Goal: Transaction & Acquisition: Book appointment/travel/reservation

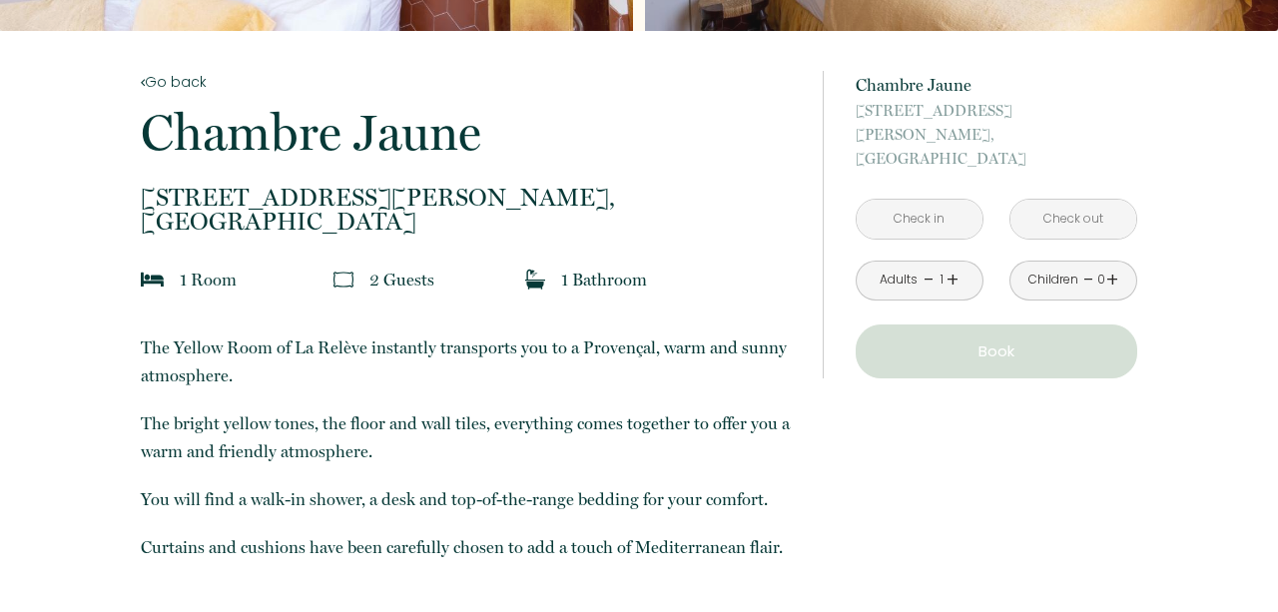
scroll to position [379, 0]
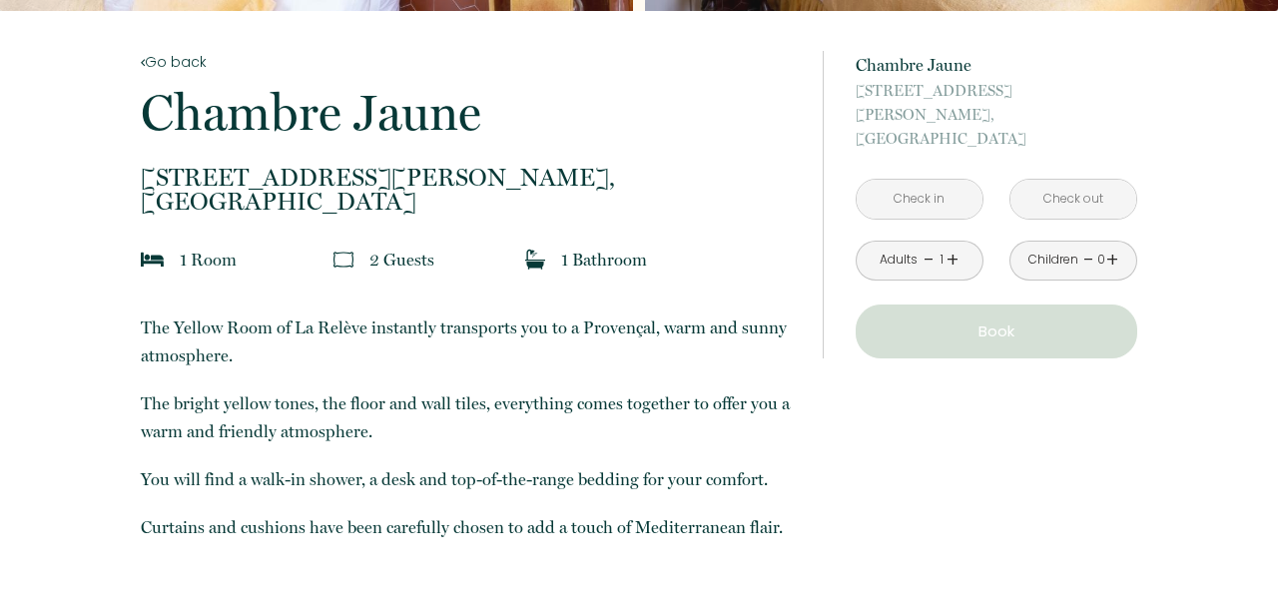
click at [940, 180] on input "text" at bounding box center [920, 199] width 126 height 39
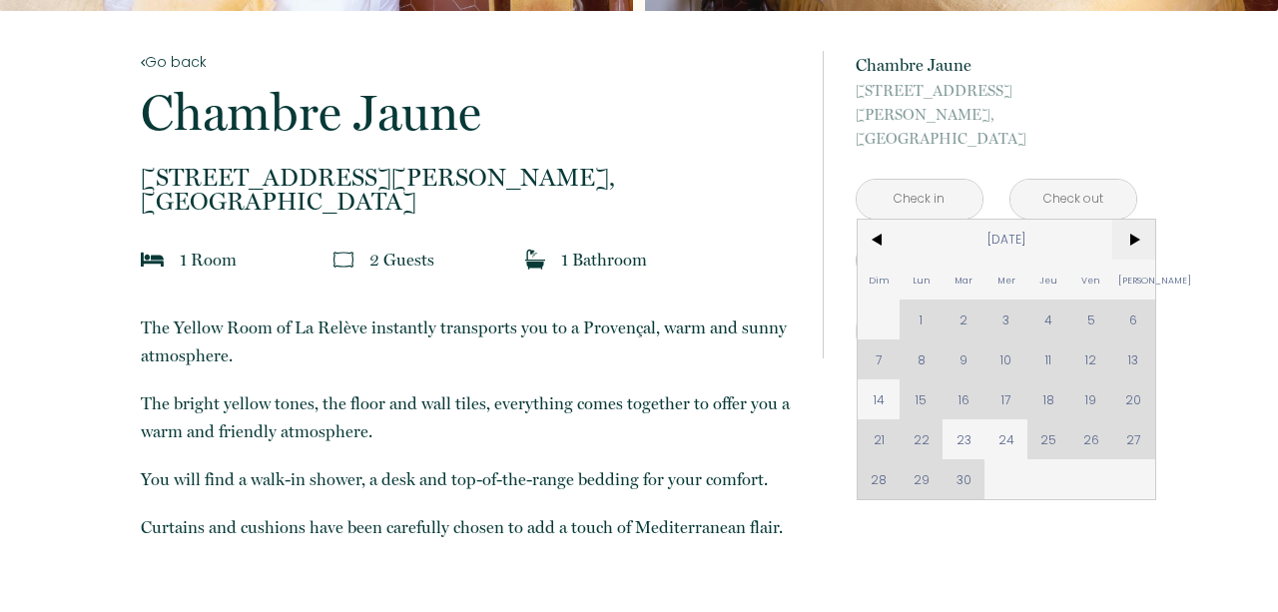
click at [1126, 225] on span ">" at bounding box center [1133, 240] width 43 height 40
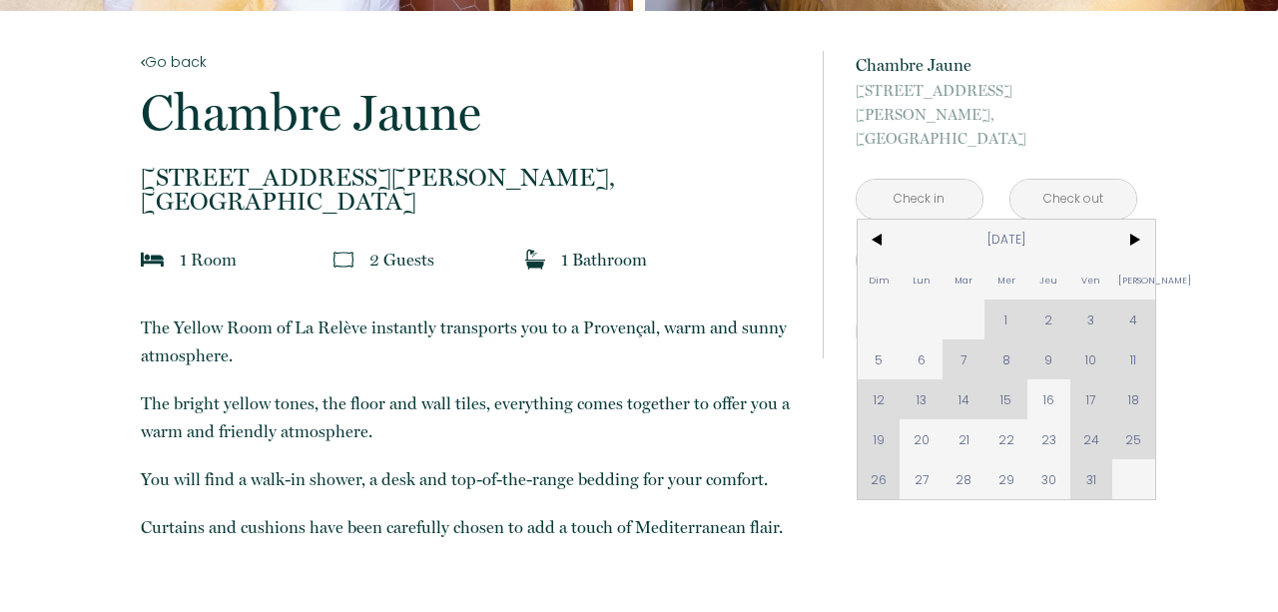
click at [1004, 296] on div "Dim Lun Mar Mer Jeu Ven Sam 1 2 3 4 5 6 7 8 9 10 11 12 13 14 15 16 17 18 19 20 …" at bounding box center [1007, 360] width 298 height 280
click at [1005, 297] on div "Dim Lun Mar Mer Jeu Ven Sam 1 2 3 4 5 6 7 8 9 10 11 12 13 14 15 16 17 18 19 20 …" at bounding box center [1007, 360] width 298 height 280
click at [1007, 272] on span "Mer" at bounding box center [1005, 280] width 43 height 40
click at [1007, 286] on div "Dim Lun Mar Mer Jeu Ven Sam 1 2 3 4 5 6 7 8 9 10 11 12 13 14 15 16 17 18 19 20 …" at bounding box center [1007, 360] width 298 height 280
click at [892, 221] on span "<" at bounding box center [879, 240] width 43 height 40
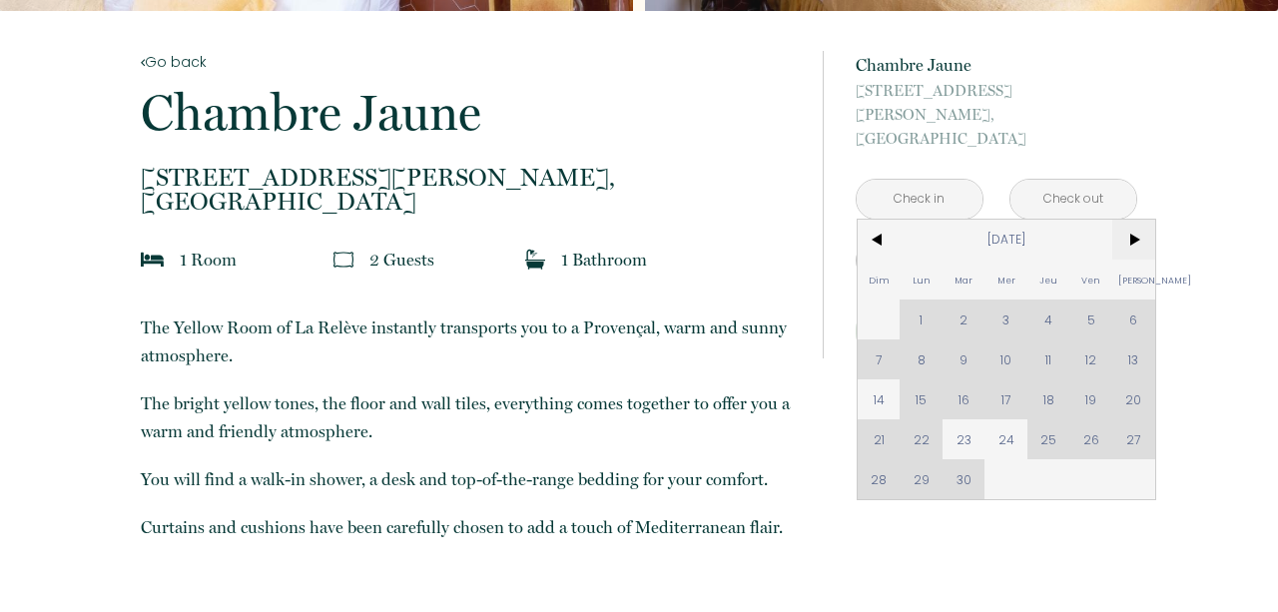
click at [1130, 220] on span ">" at bounding box center [1133, 240] width 43 height 40
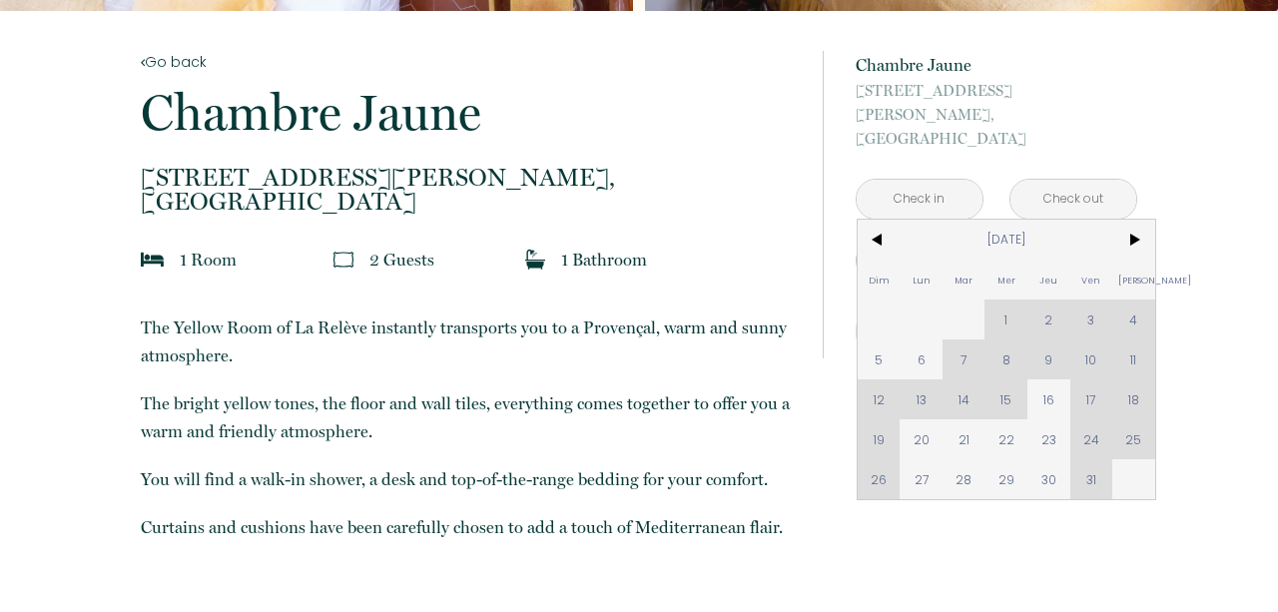
click at [1004, 297] on div "Dim Lun Mar Mer Jeu Ven Sam 1 2 3 4 5 6 7 8 9 10 11 12 13 14 15 16 17 18 19 20 …" at bounding box center [1007, 360] width 298 height 280
click at [1043, 296] on div "Dim Lun Mar Mer Jeu Ven Sam 1 2 3 4 5 6 7 8 9 10 11 12 13 14 15 16 17 18 19 20 …" at bounding box center [1007, 360] width 298 height 280
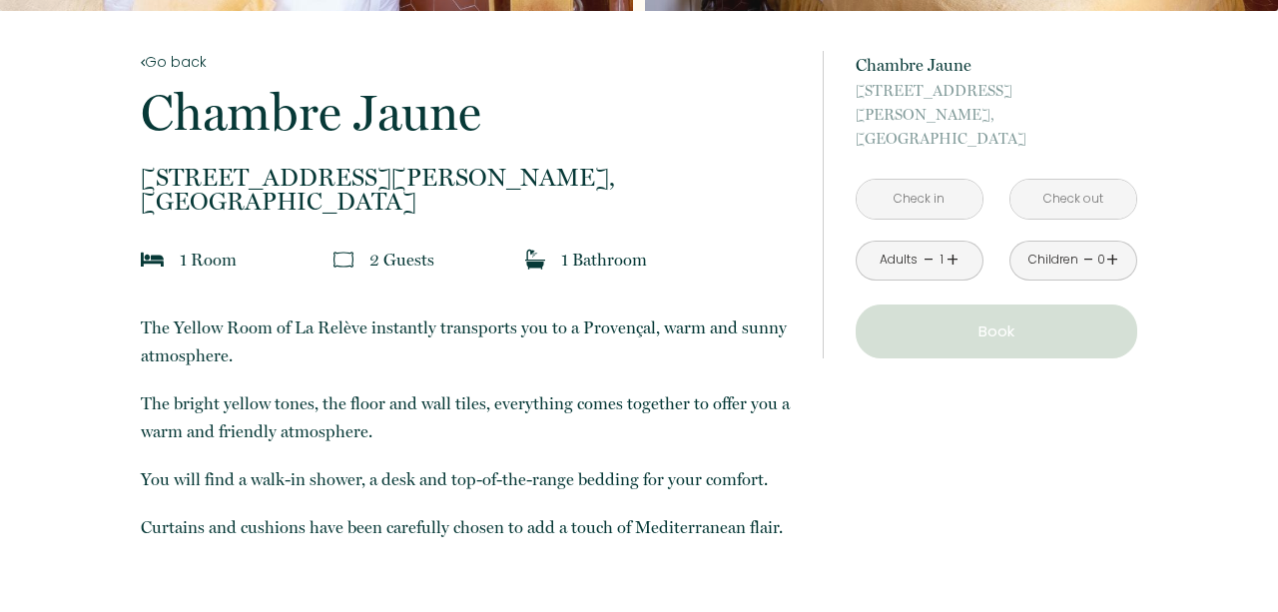
click at [1068, 48] on div "from 150 € Chambre Jaune 41 rue d'endoume, Marseille < Oct 2025 > Dim Lun Mar M…" at bounding box center [980, 204] width 314 height 387
click at [952, 245] on link "+" at bounding box center [952, 260] width 12 height 31
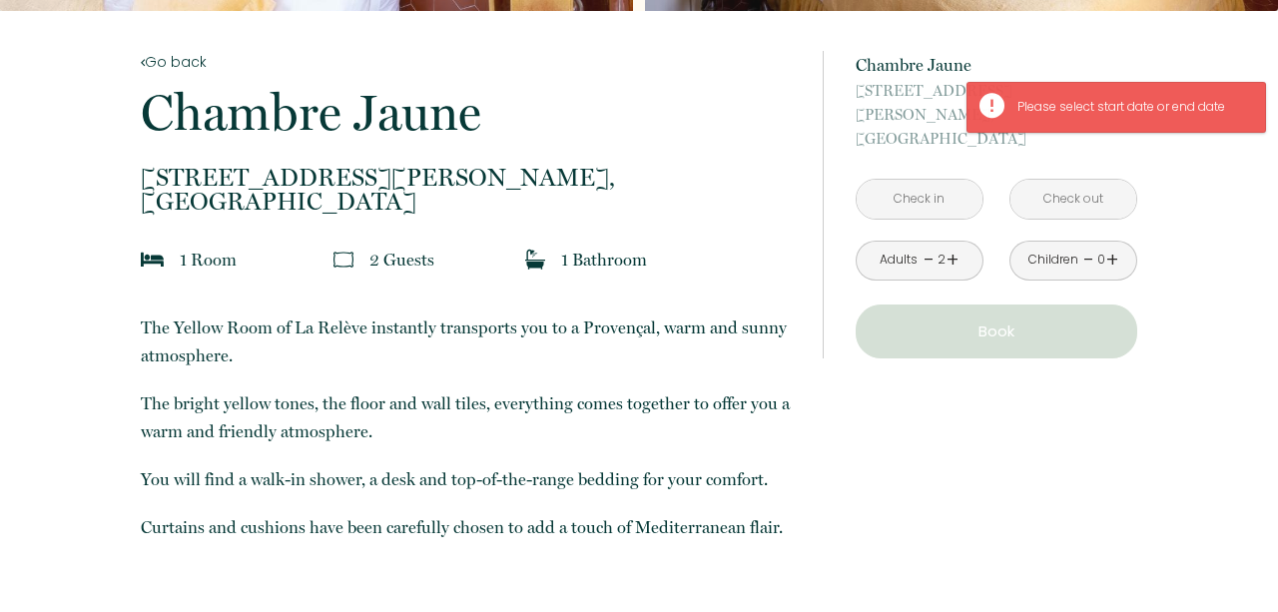
click at [942, 180] on input "text" at bounding box center [920, 199] width 126 height 39
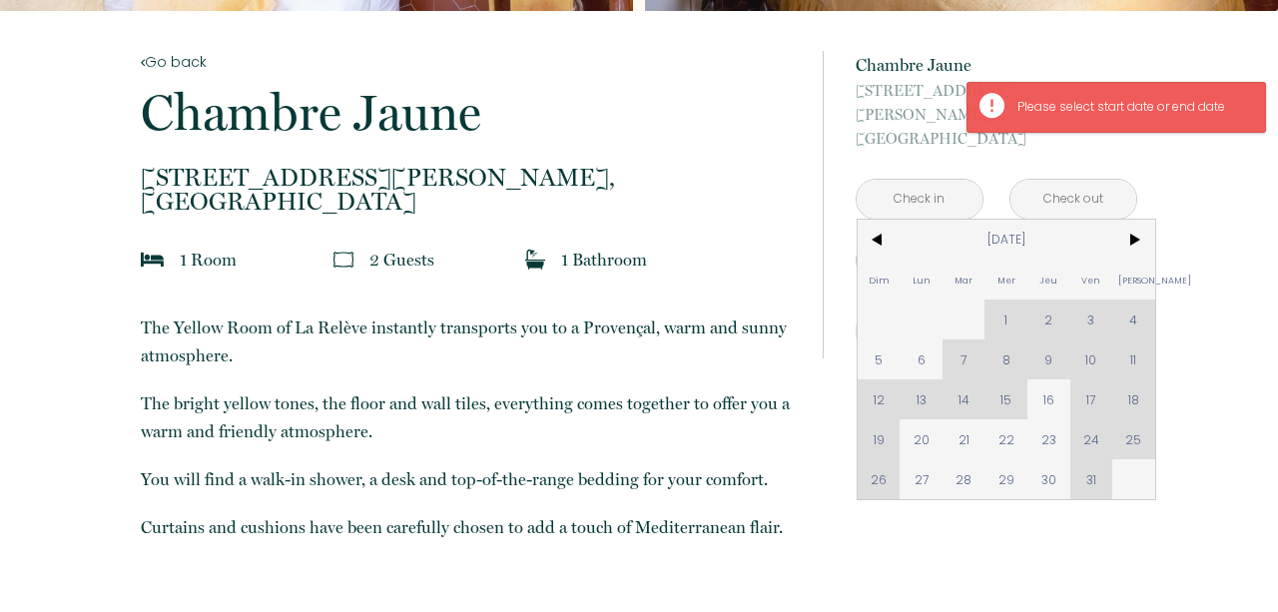
click at [1010, 283] on div "Dim Lun Mar Mer Jeu Ven Sam 1 2 3 4 5 6 7 8 9 10 11 12 13 14 15 16 17 18 19 20 …" at bounding box center [1007, 360] width 298 height 280
click at [964, 300] on span at bounding box center [963, 320] width 43 height 40
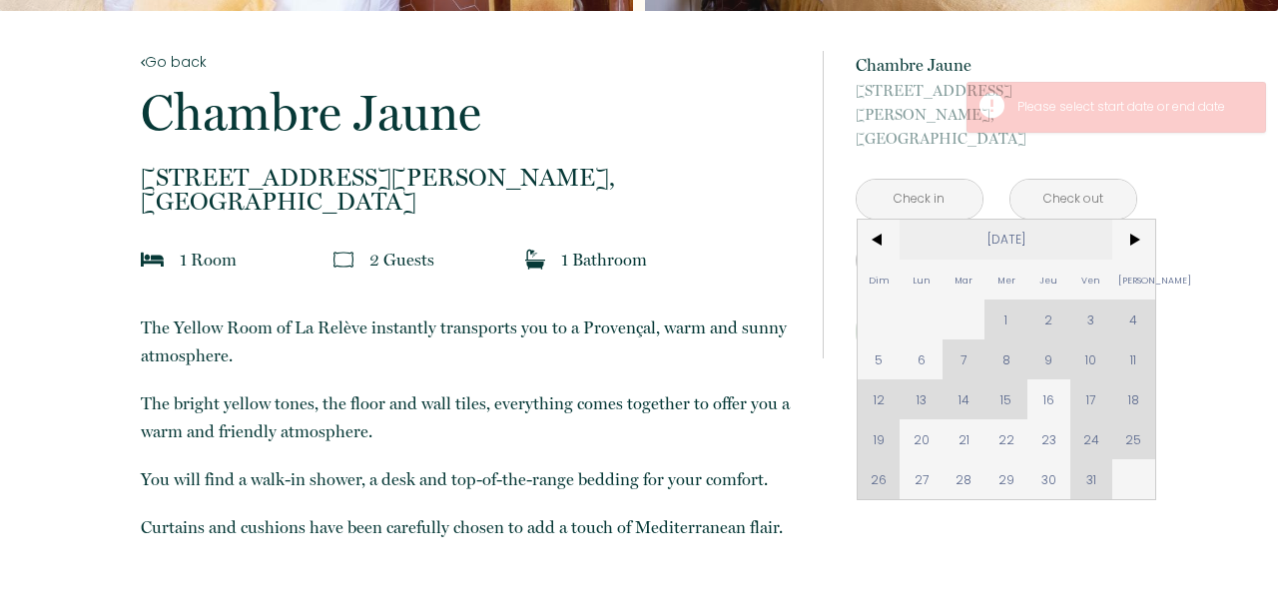
click at [894, 220] on span "<" at bounding box center [879, 240] width 43 height 40
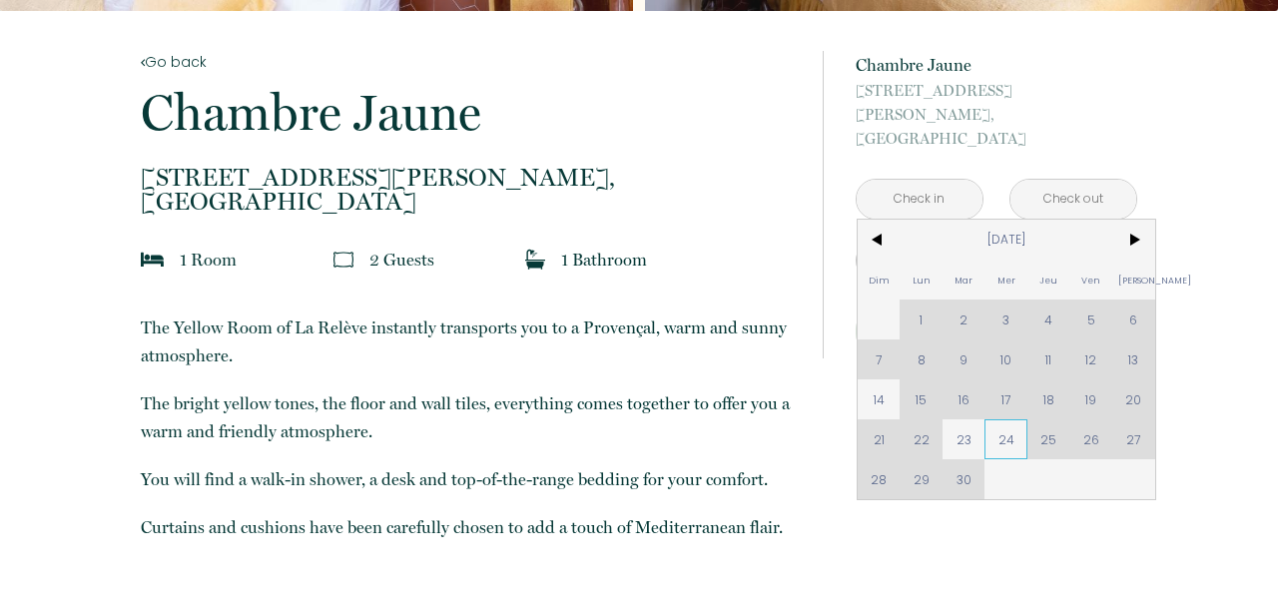
click at [994, 420] on span "24" at bounding box center [1005, 439] width 43 height 40
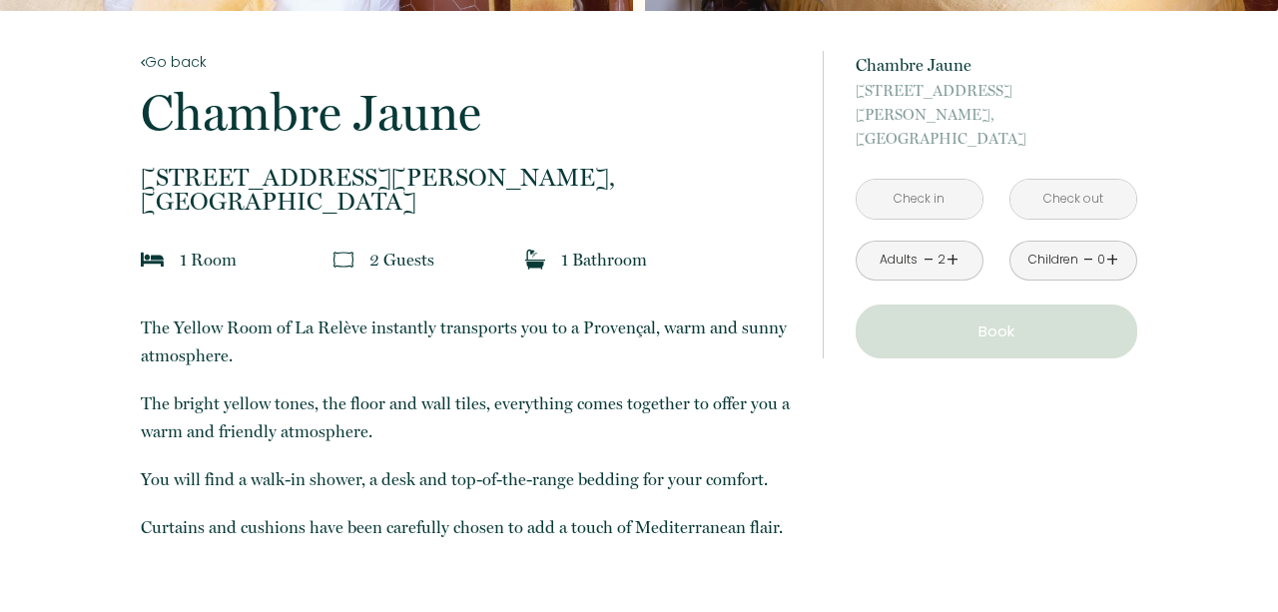
type input "Mer 24 Sep 2025"
type input "Jeu 25 Sep 2025"
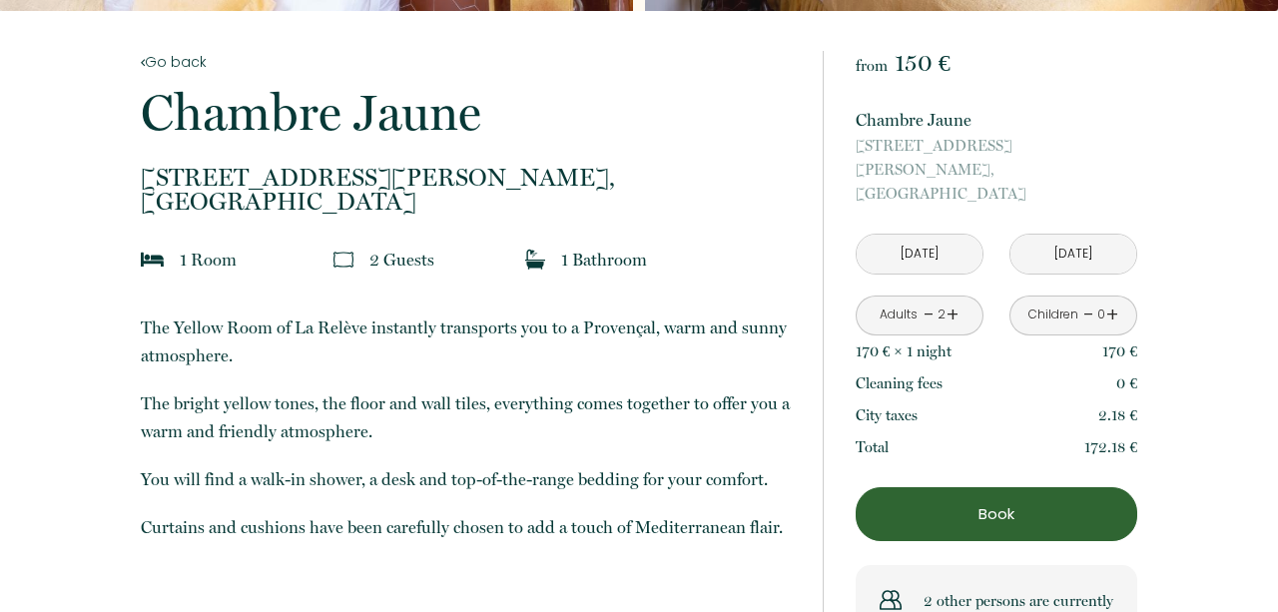
click at [936, 235] on input "Mer 24 Sep 2025" at bounding box center [920, 254] width 126 height 39
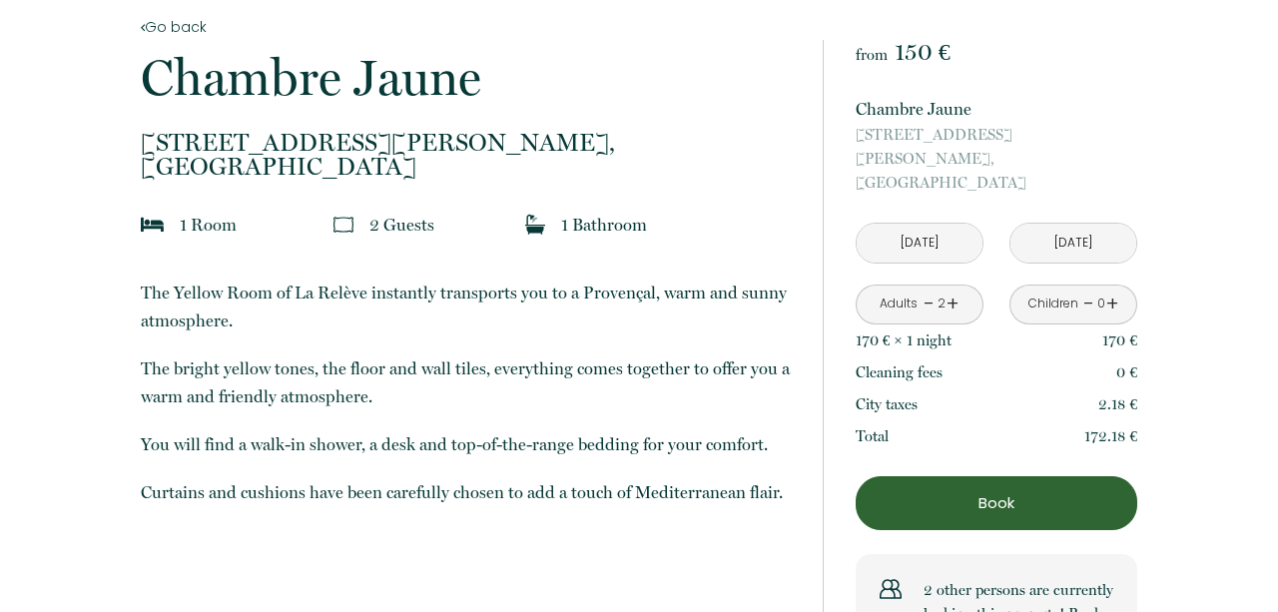
scroll to position [420, 0]
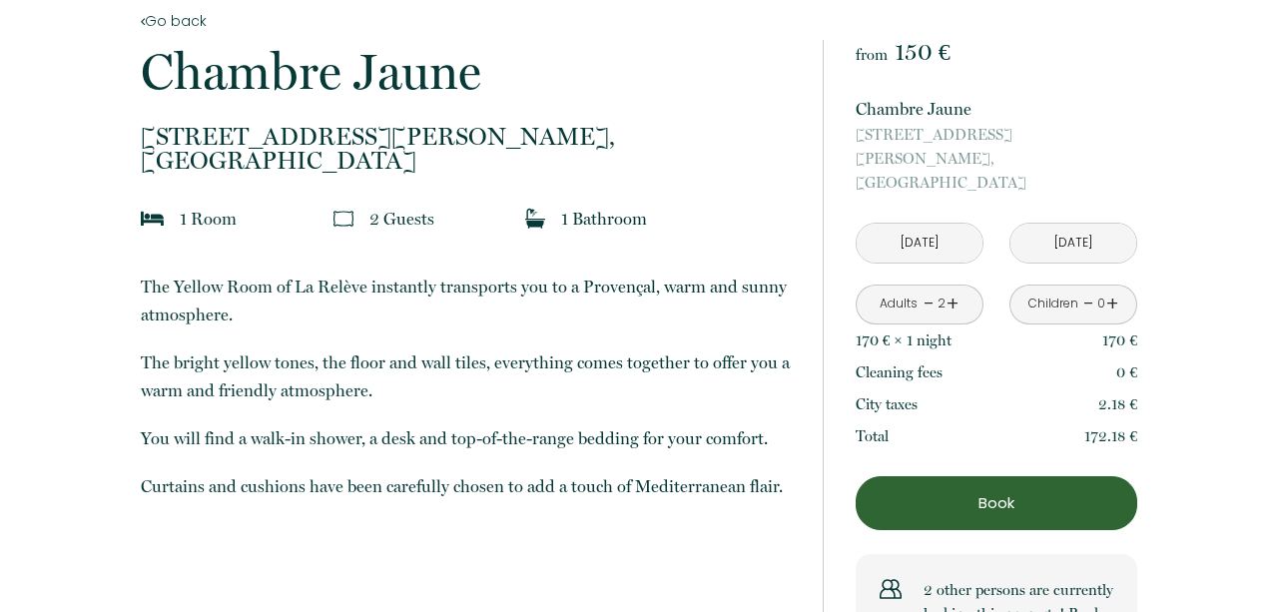
click at [922, 224] on input "Mer 24 Sep 2025" at bounding box center [920, 243] width 126 height 39
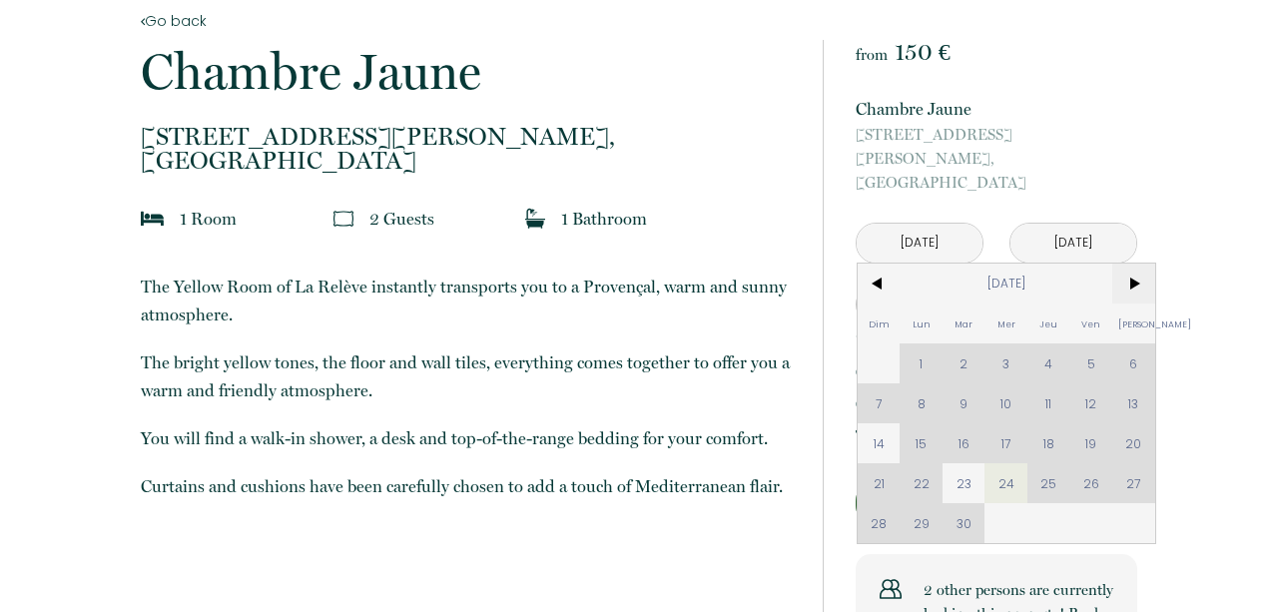
click at [1140, 265] on span ">" at bounding box center [1133, 284] width 43 height 40
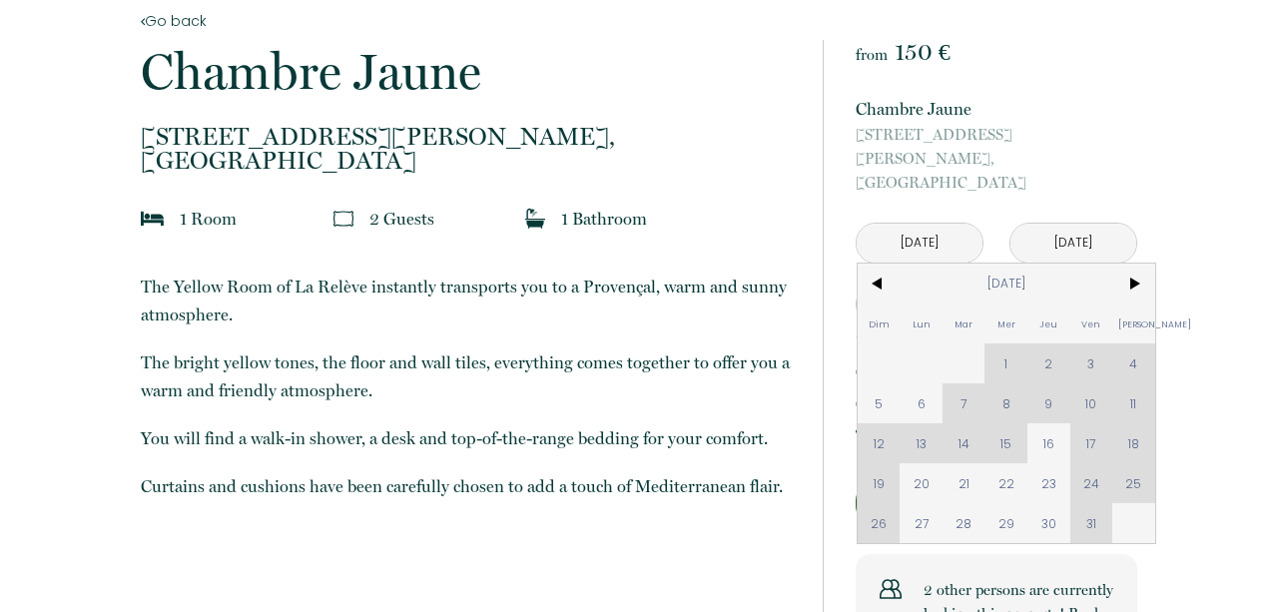
click at [1005, 338] on div "Dim Lun Mar Mer Jeu Ven Sam 1 2 3 4 5 6 7 8 9 10 11 12 13 14 15 16 17 18 19 20 …" at bounding box center [1007, 404] width 298 height 280
click at [1004, 338] on div "Dim Lun Mar Mer Jeu Ven Sam 1 2 3 4 5 6 7 8 9 10 11 12 13 14 15 16 17 18 19 20 …" at bounding box center [1007, 404] width 298 height 280
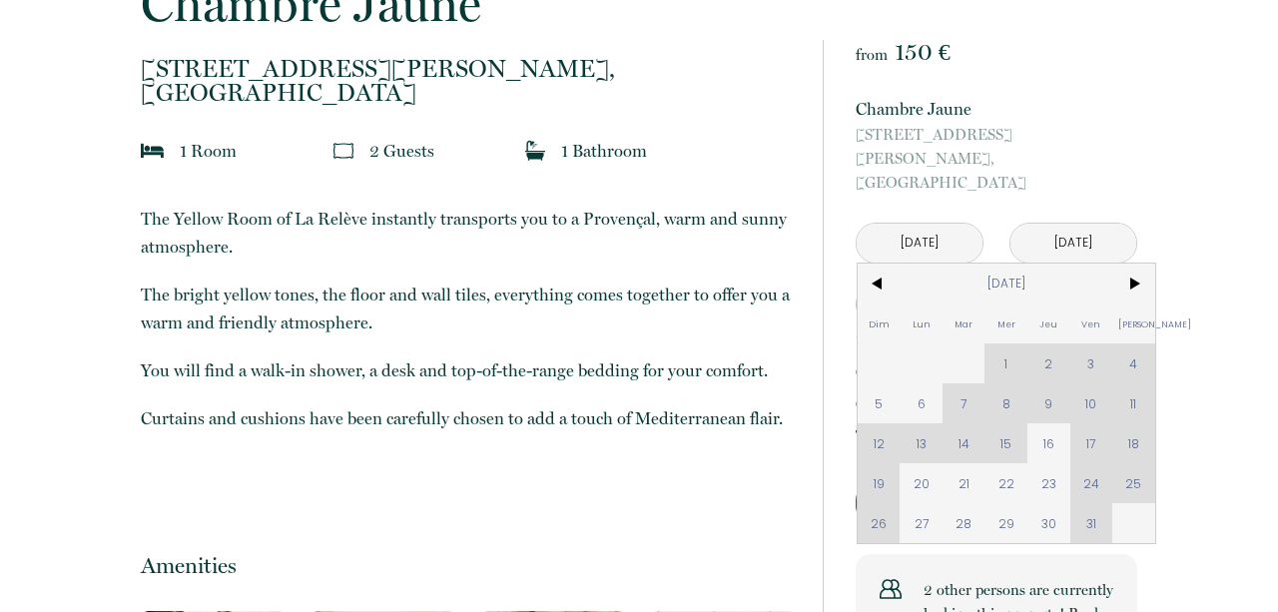
scroll to position [175, 0]
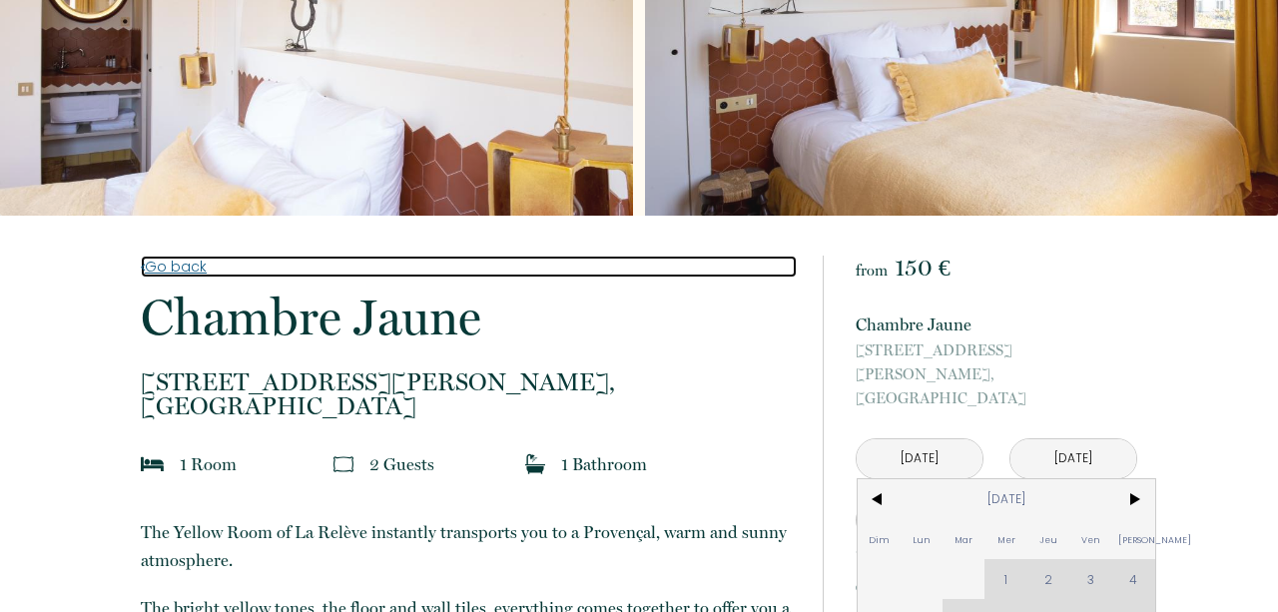
click at [185, 275] on link "Go back" at bounding box center [468, 267] width 655 height 22
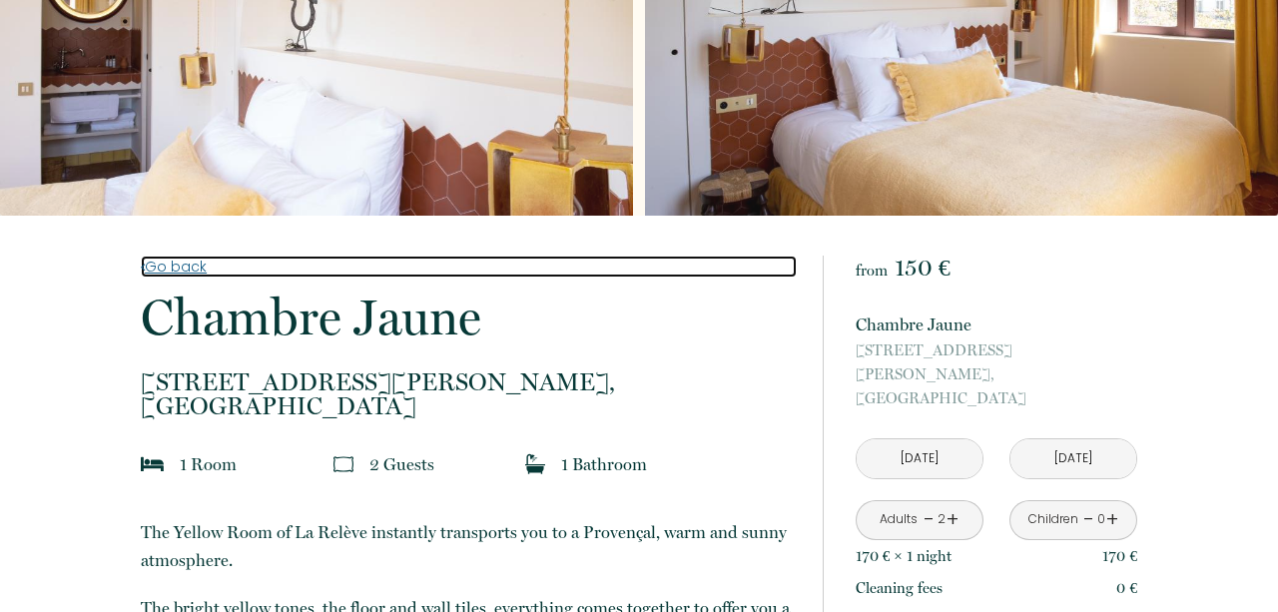
click at [185, 267] on link "Go back" at bounding box center [468, 267] width 655 height 22
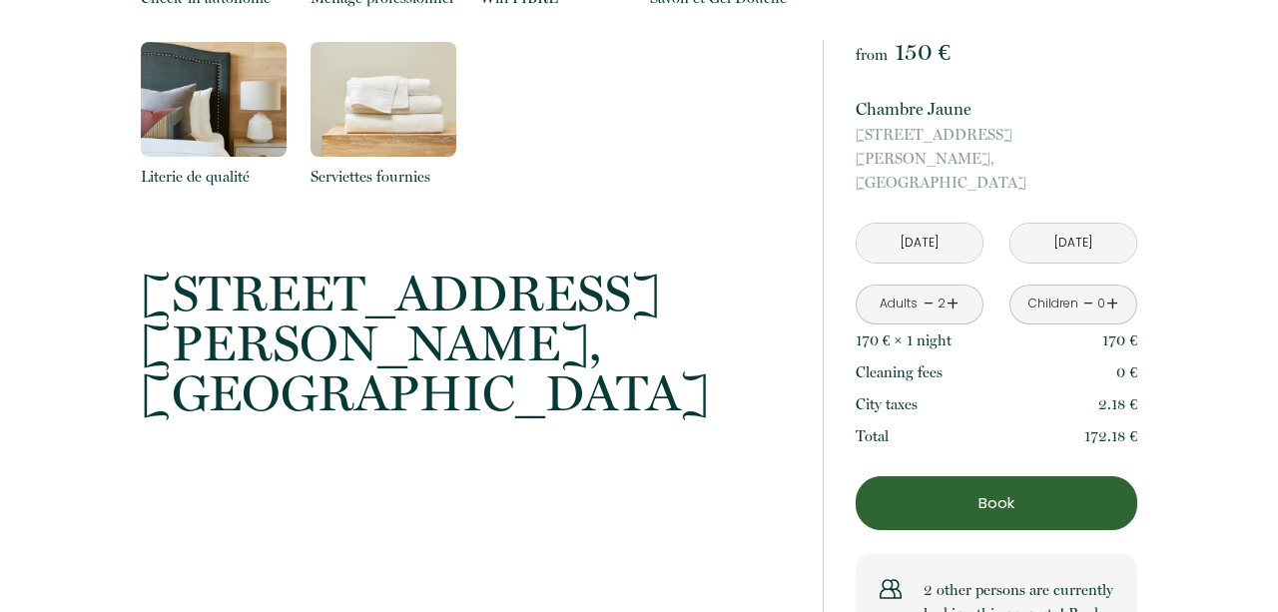
scroll to position [1238, 0]
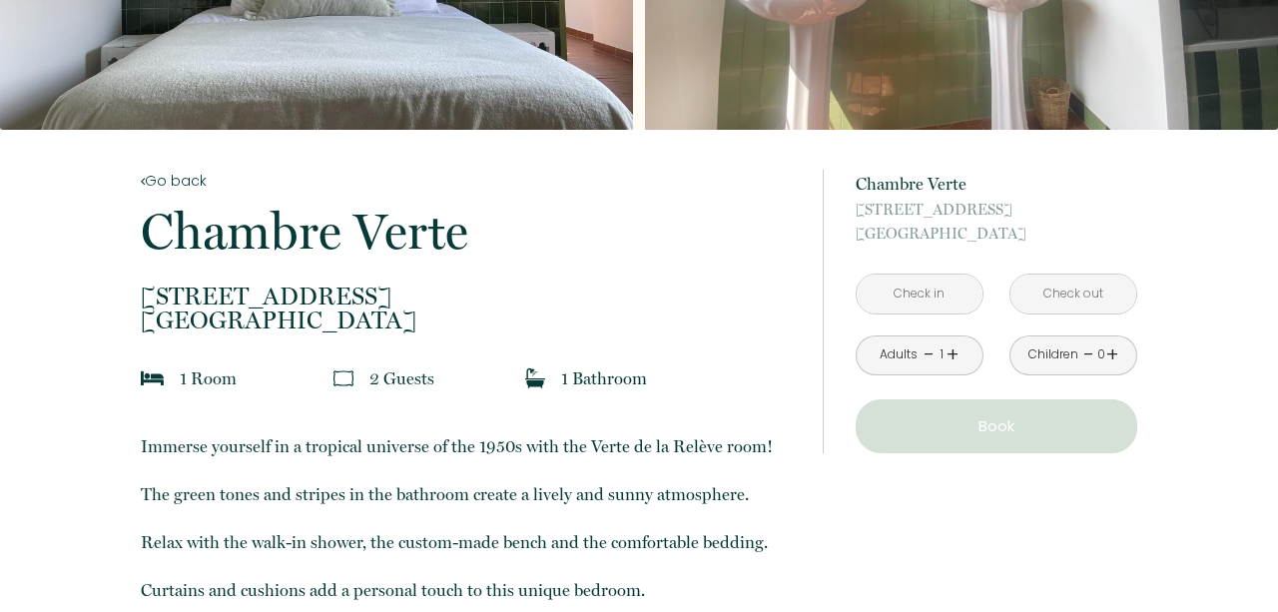
scroll to position [270, 0]
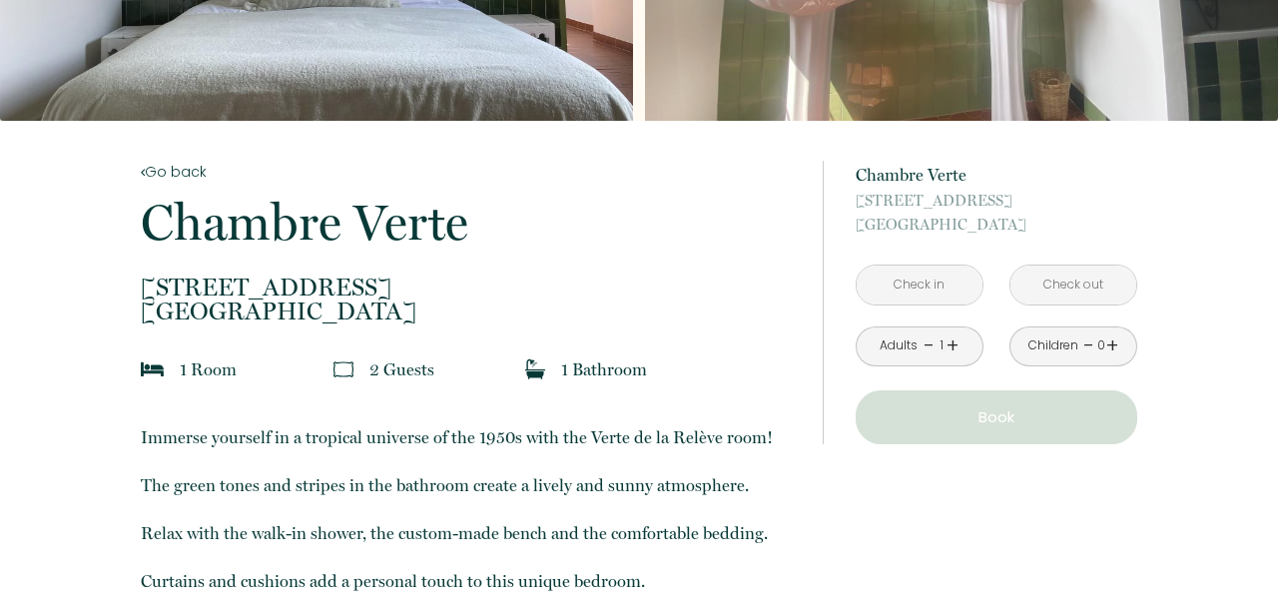
click at [942, 271] on input "text" at bounding box center [920, 285] width 126 height 39
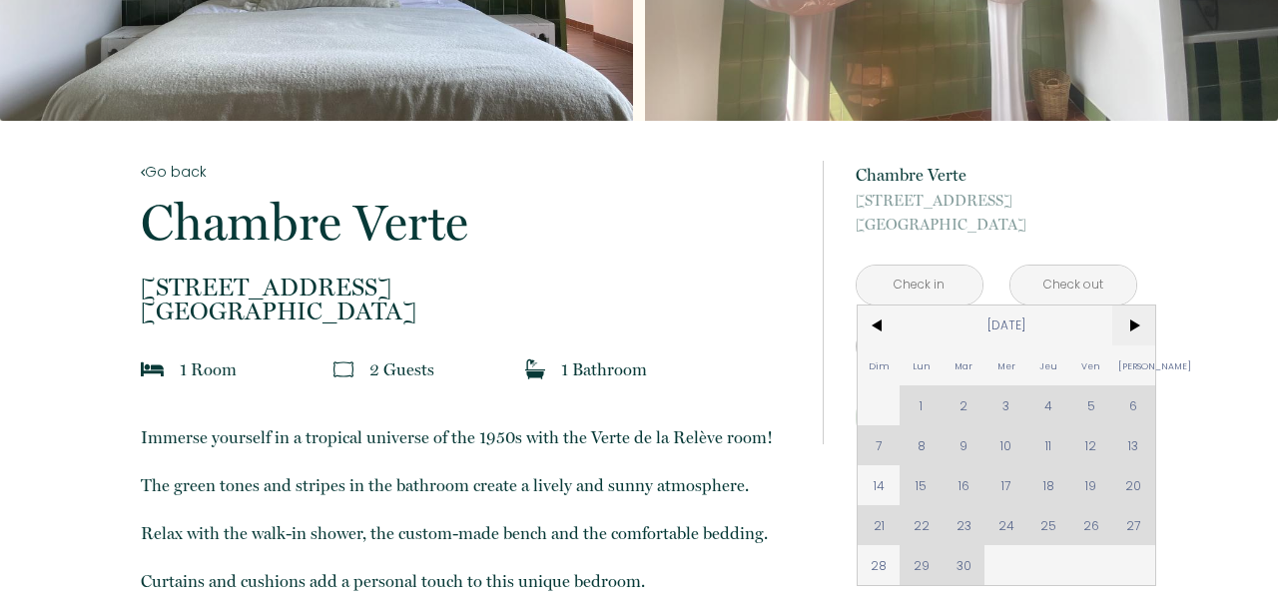
click at [1134, 327] on span ">" at bounding box center [1133, 325] width 43 height 40
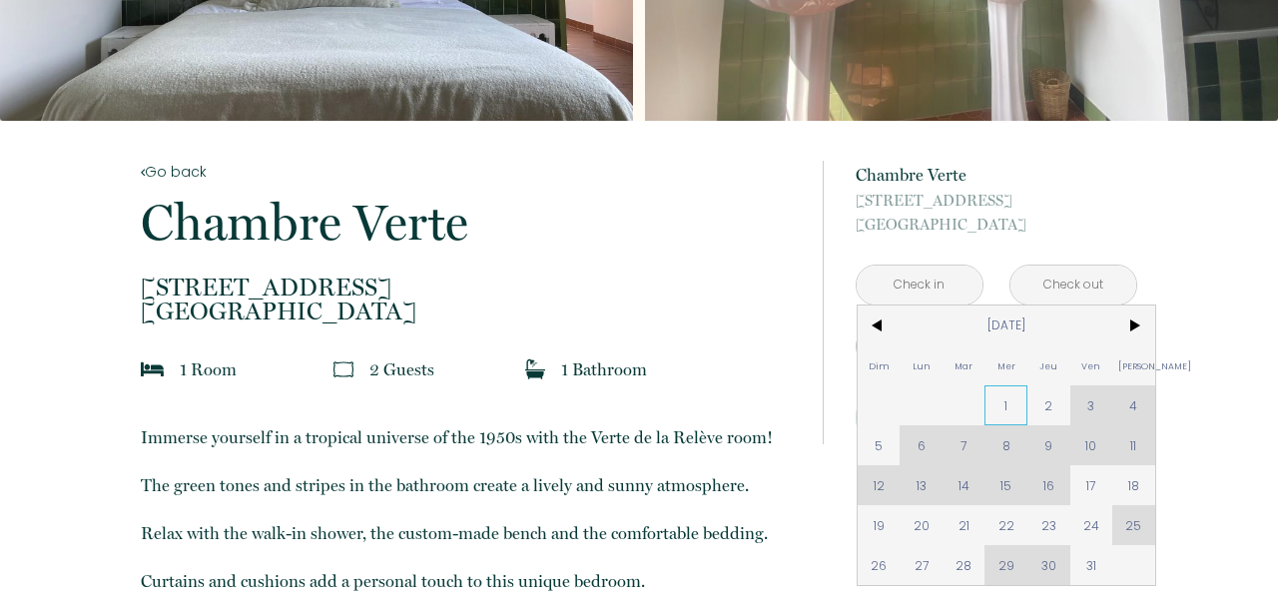
click at [1003, 411] on span "1" at bounding box center [1005, 405] width 43 height 40
type input "Mer 01 Oct 2025"
type input "Jeu 02 Oct 2025"
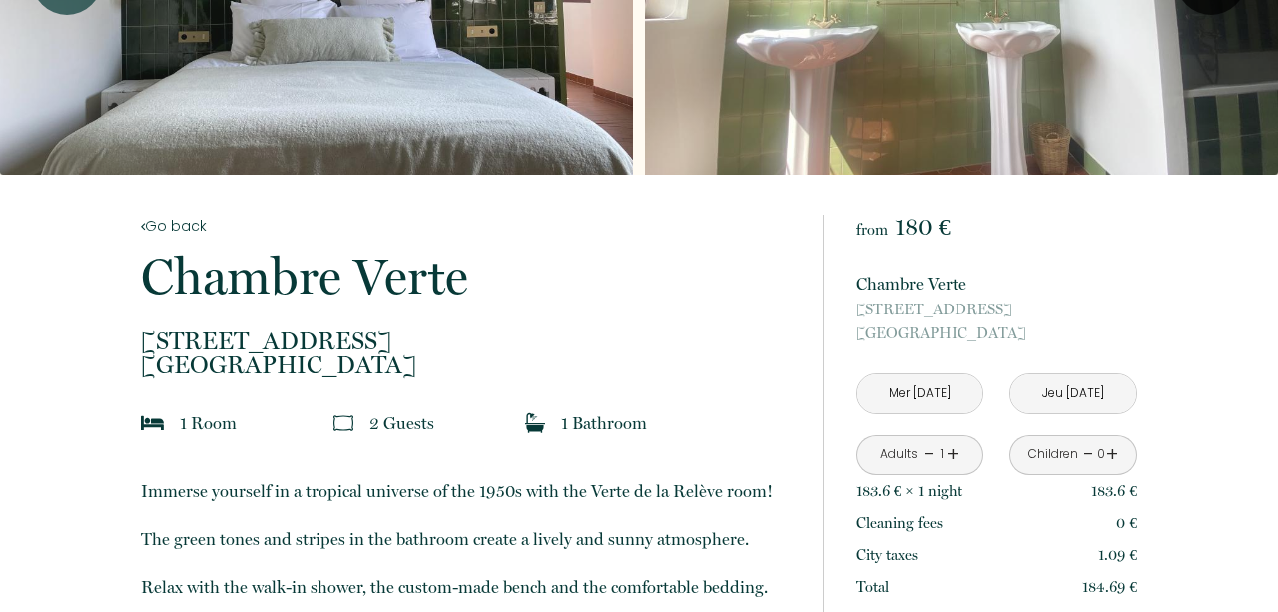
scroll to position [266, 0]
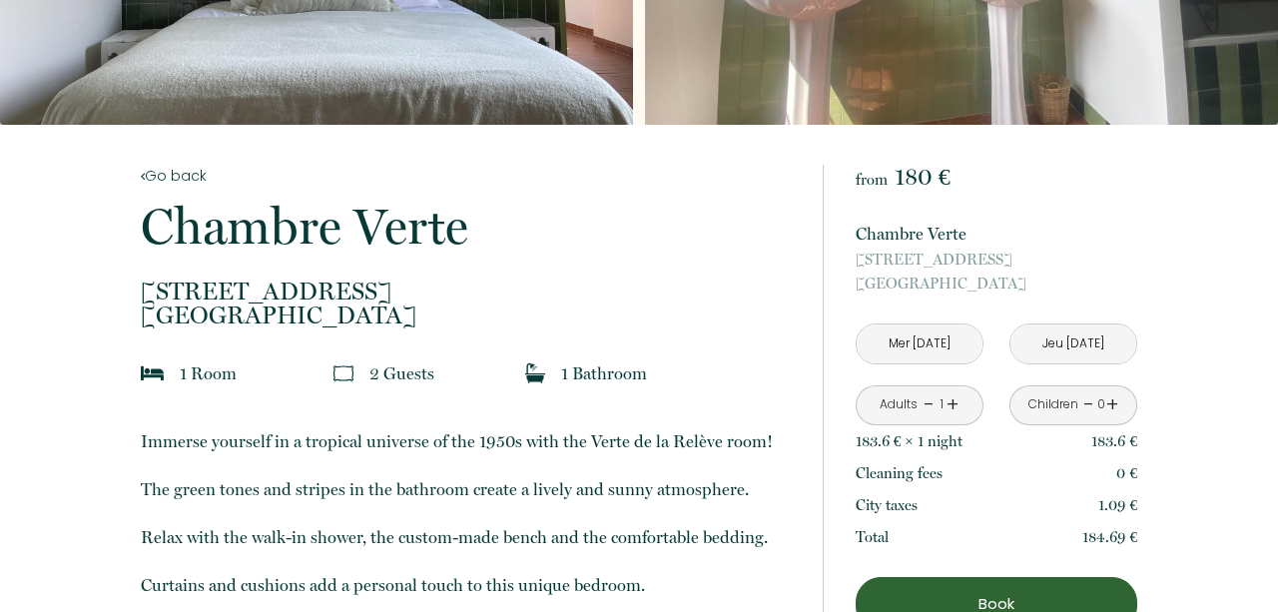
click at [924, 346] on input "Mer 01 Oct 2025" at bounding box center [920, 343] width 126 height 39
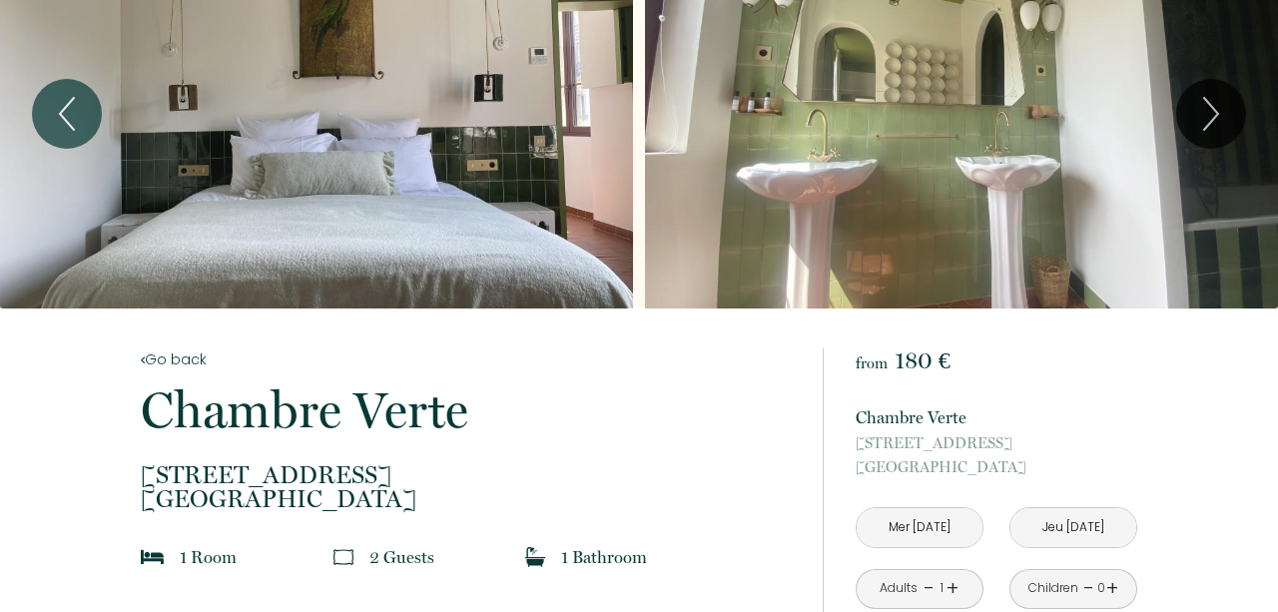
scroll to position [0, 0]
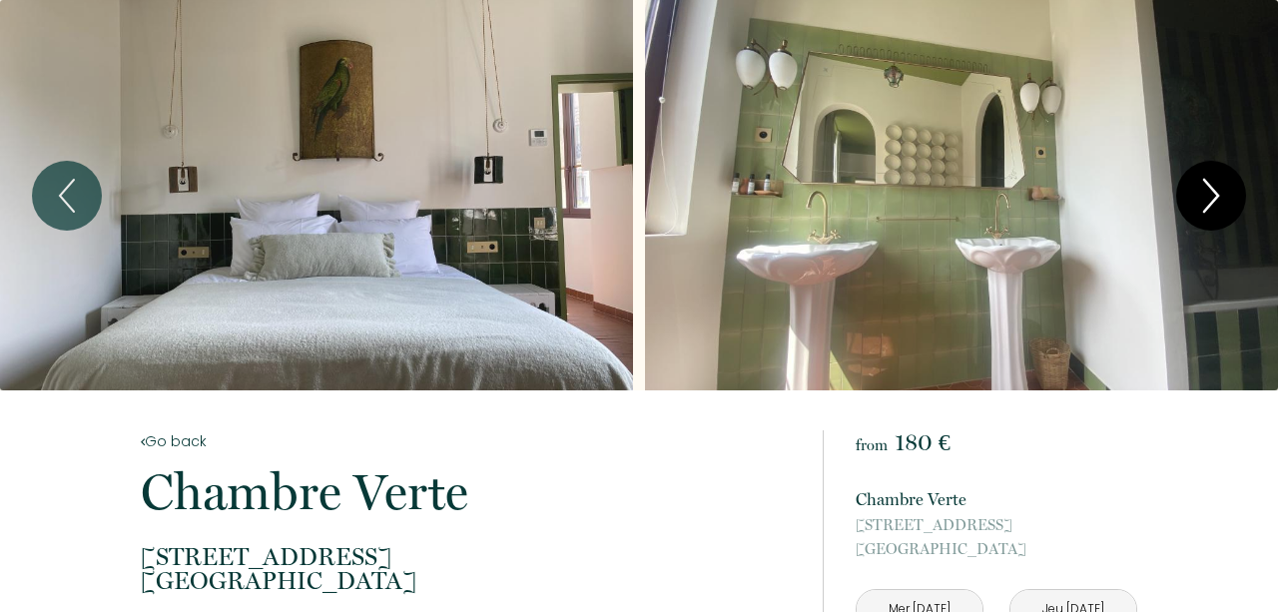
click at [1219, 186] on icon "Next" at bounding box center [1211, 196] width 42 height 60
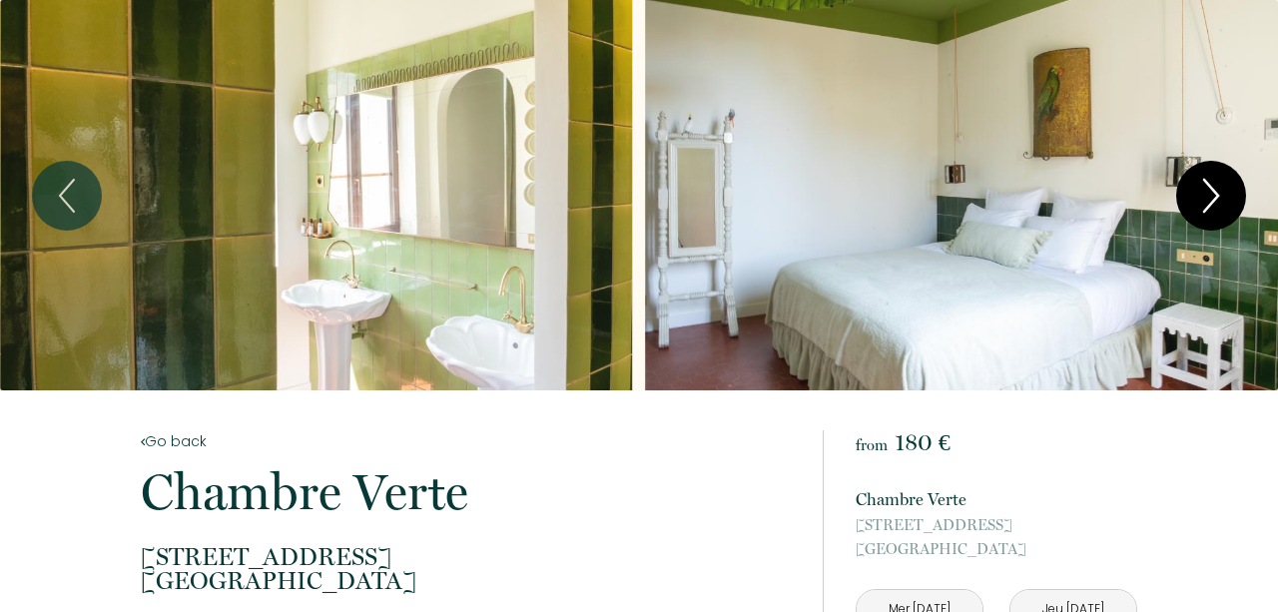
click at [1219, 187] on icon "Next" at bounding box center [1211, 196] width 42 height 60
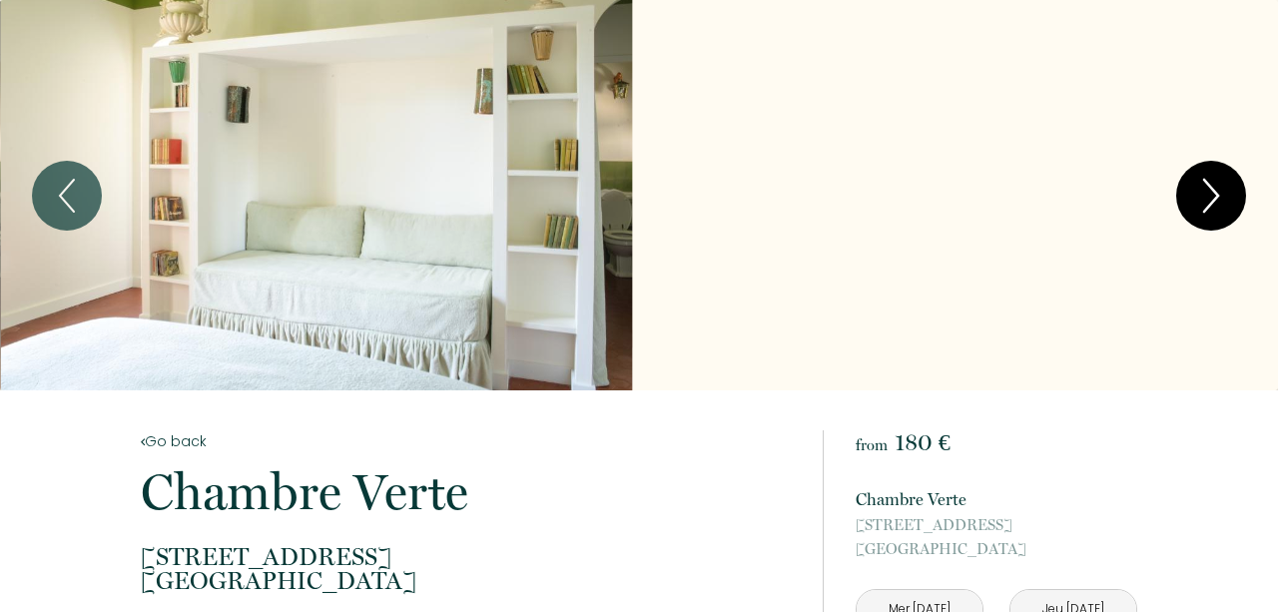
click at [1219, 187] on icon "Next" at bounding box center [1211, 196] width 42 height 60
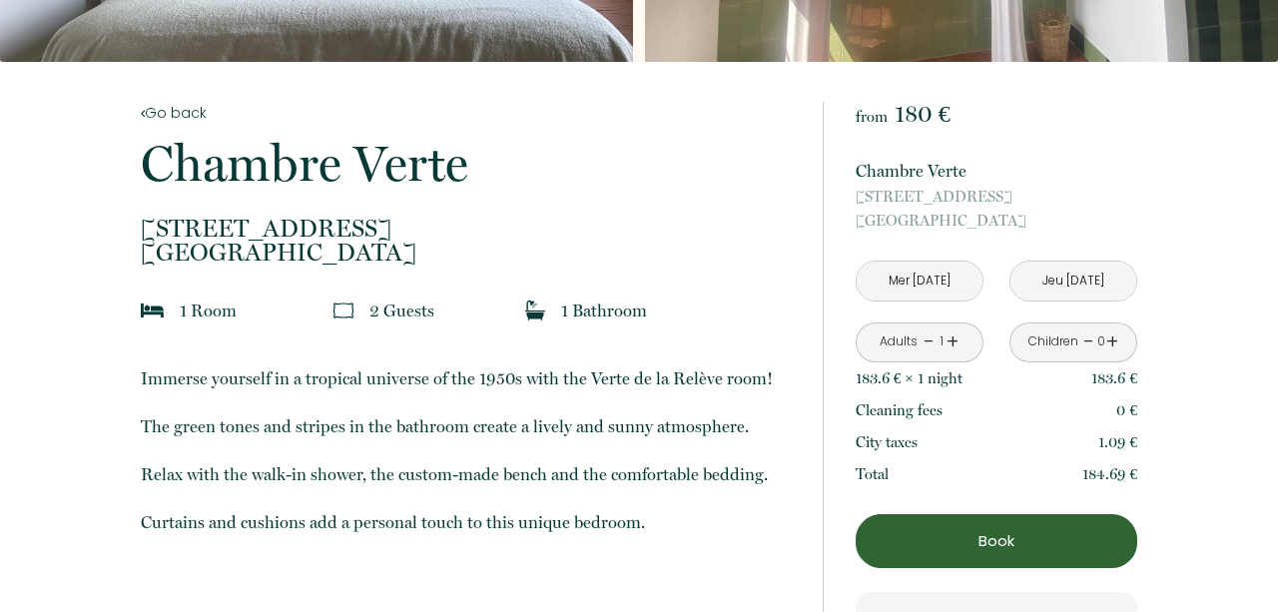
scroll to position [548, 0]
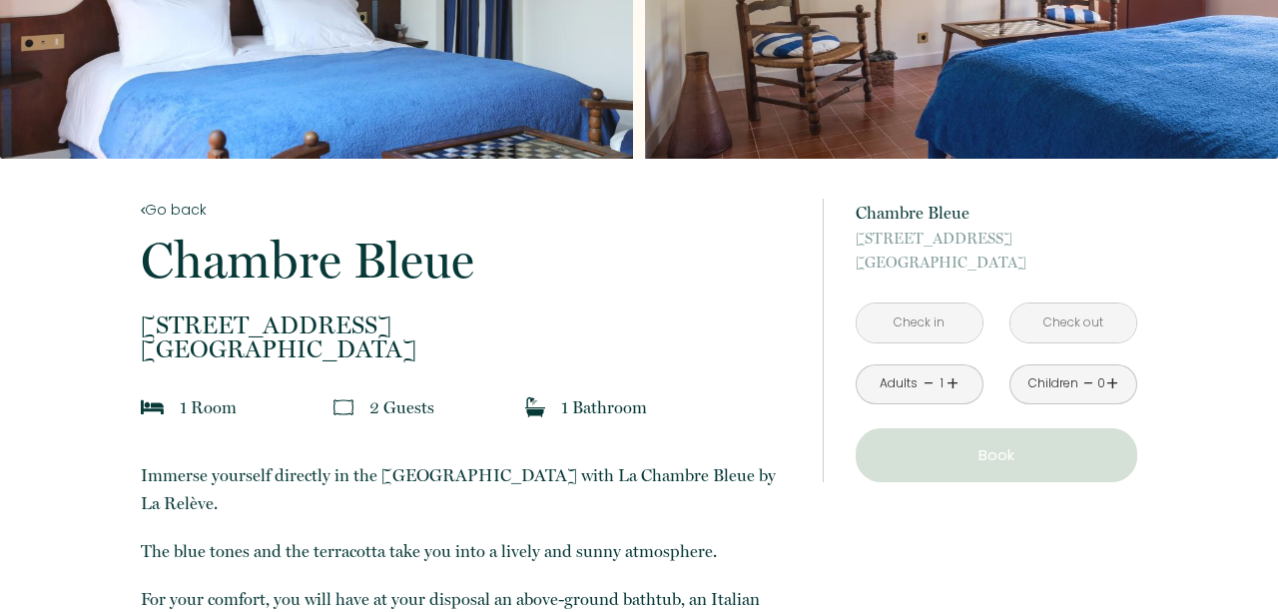
scroll to position [234, 0]
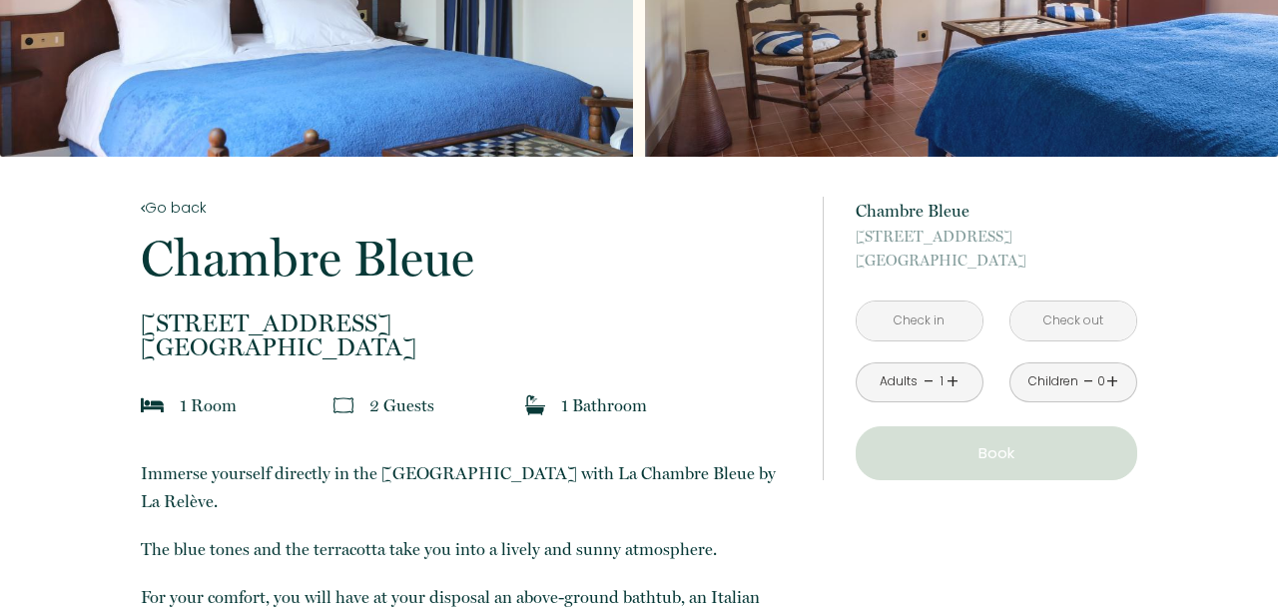
click at [961, 319] on input "text" at bounding box center [920, 321] width 126 height 39
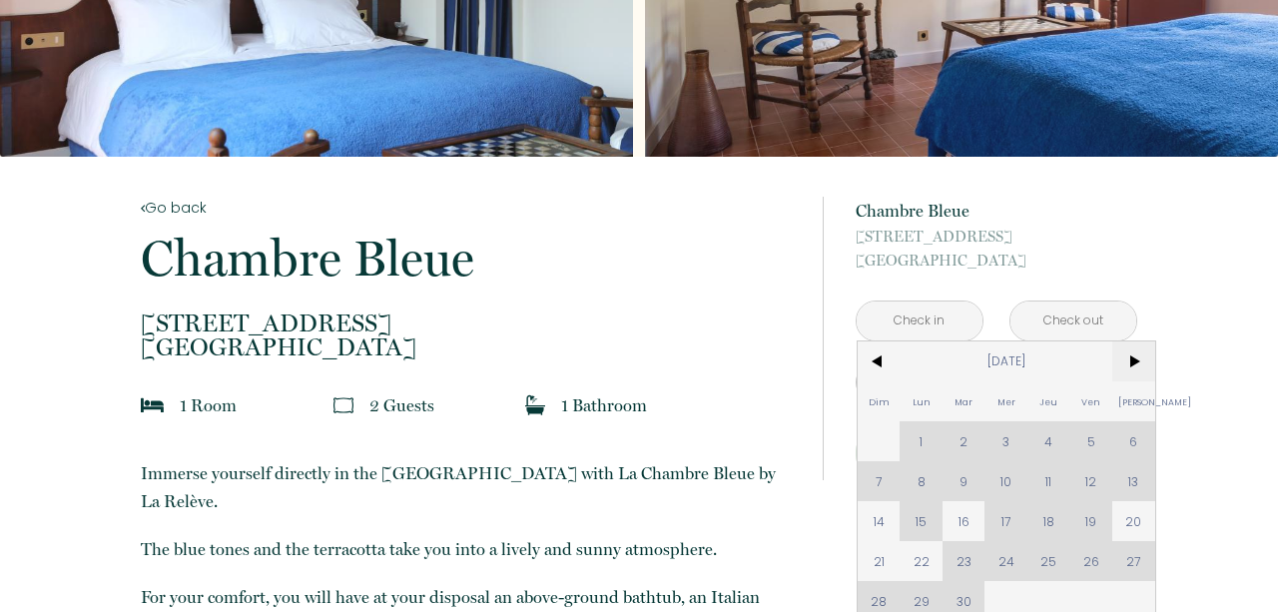
click at [1135, 366] on span ">" at bounding box center [1133, 361] width 43 height 40
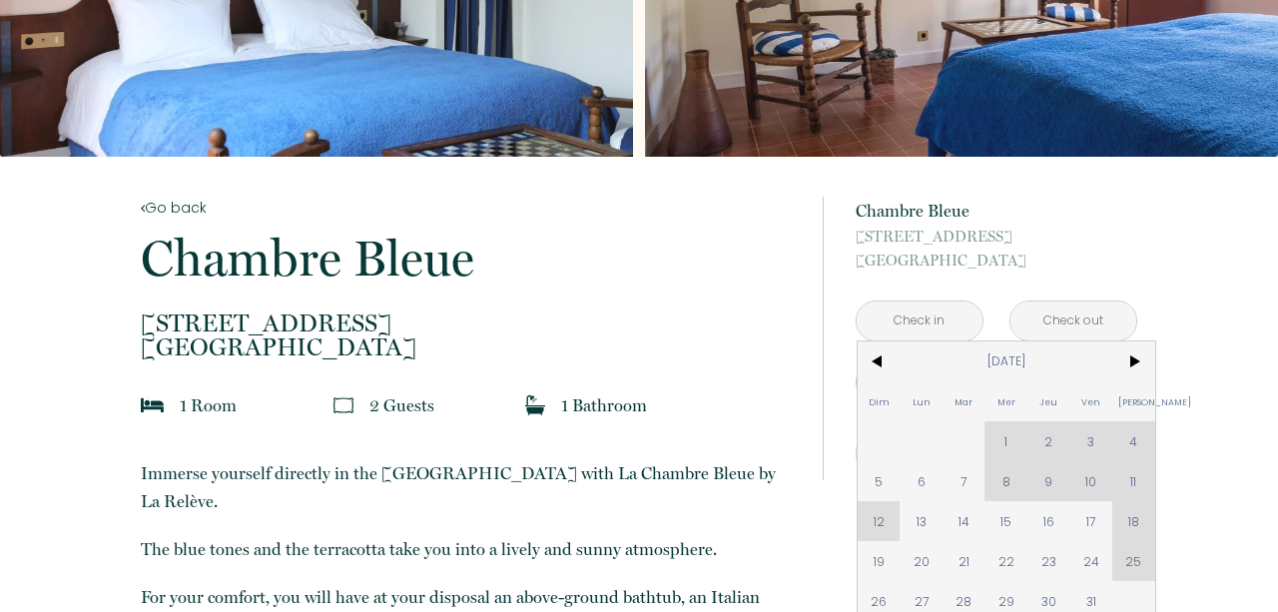
click at [999, 447] on div "Dim Lun Mar Mer Jeu Ven Sam 1 2 3 4 5 6 7 8 9 10 11 12 13 14 15 16 17 18 19 20 …" at bounding box center [1007, 481] width 298 height 280
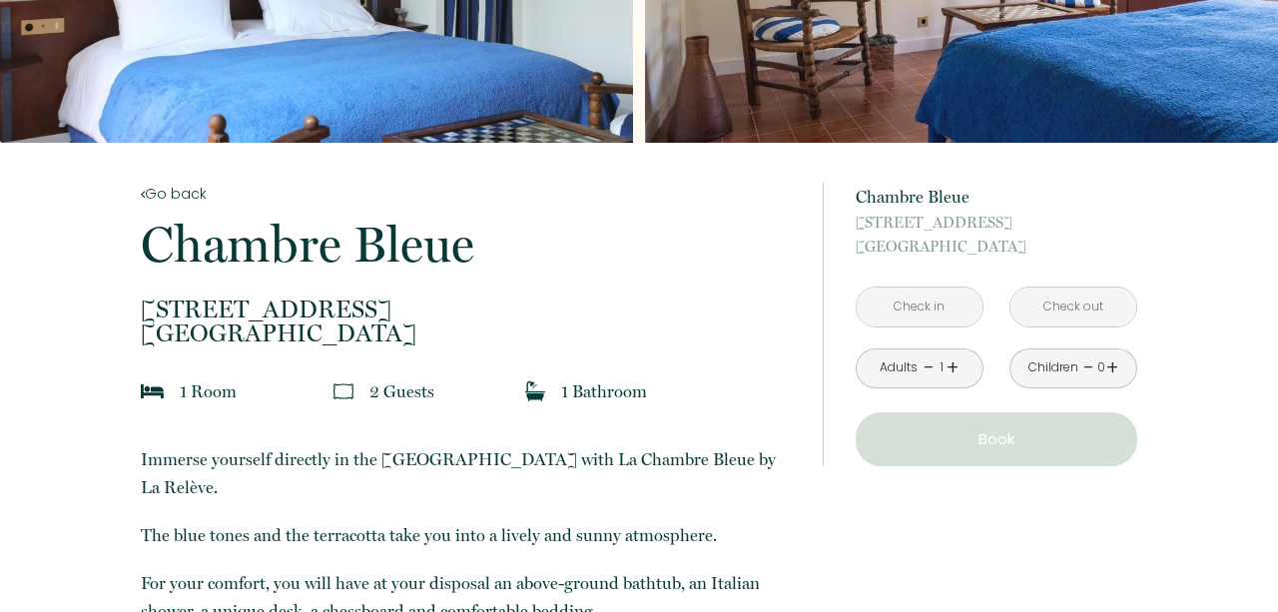
scroll to position [253, 0]
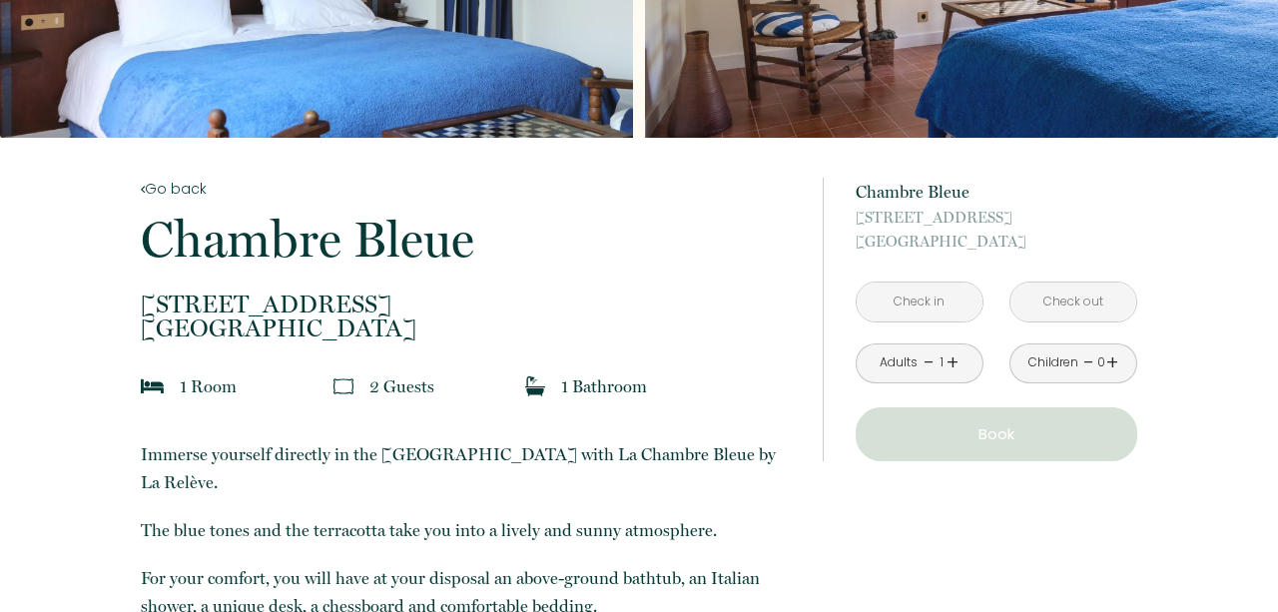
click at [901, 285] on input "text" at bounding box center [920, 302] width 126 height 39
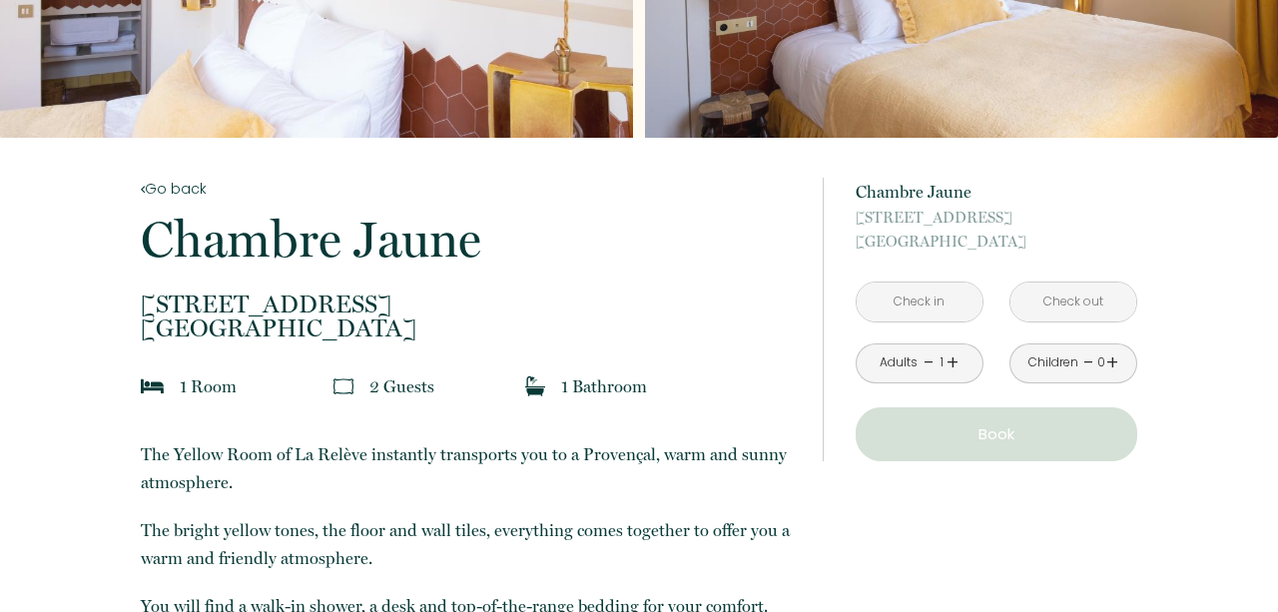
scroll to position [501, 0]
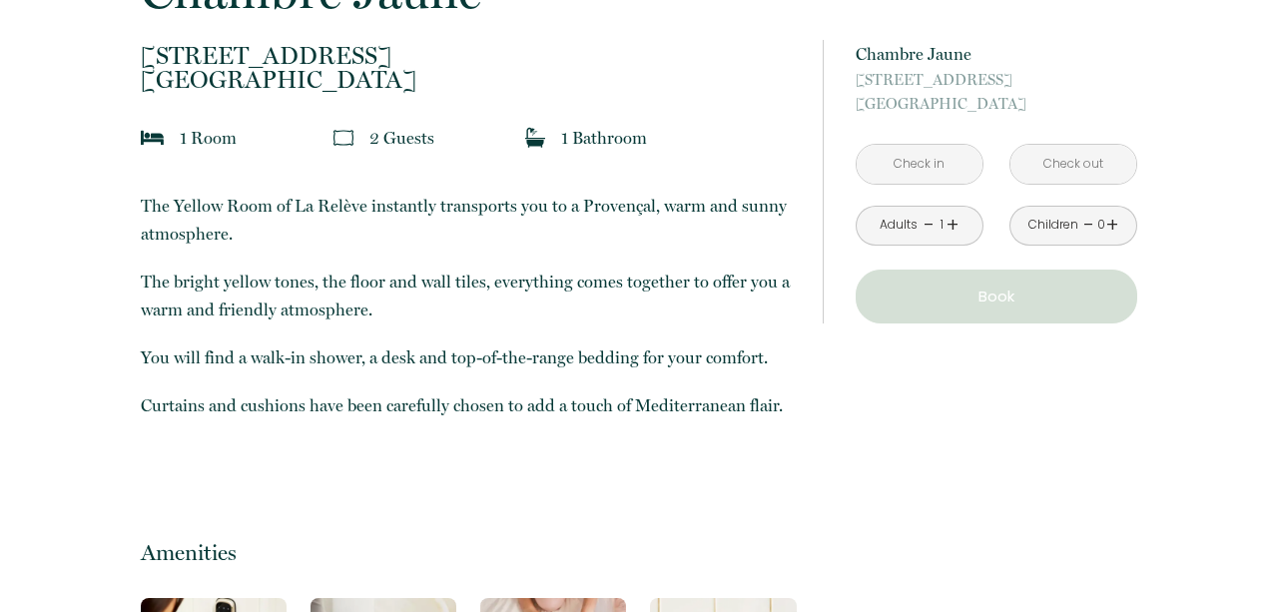
click at [926, 157] on input "text" at bounding box center [920, 164] width 126 height 39
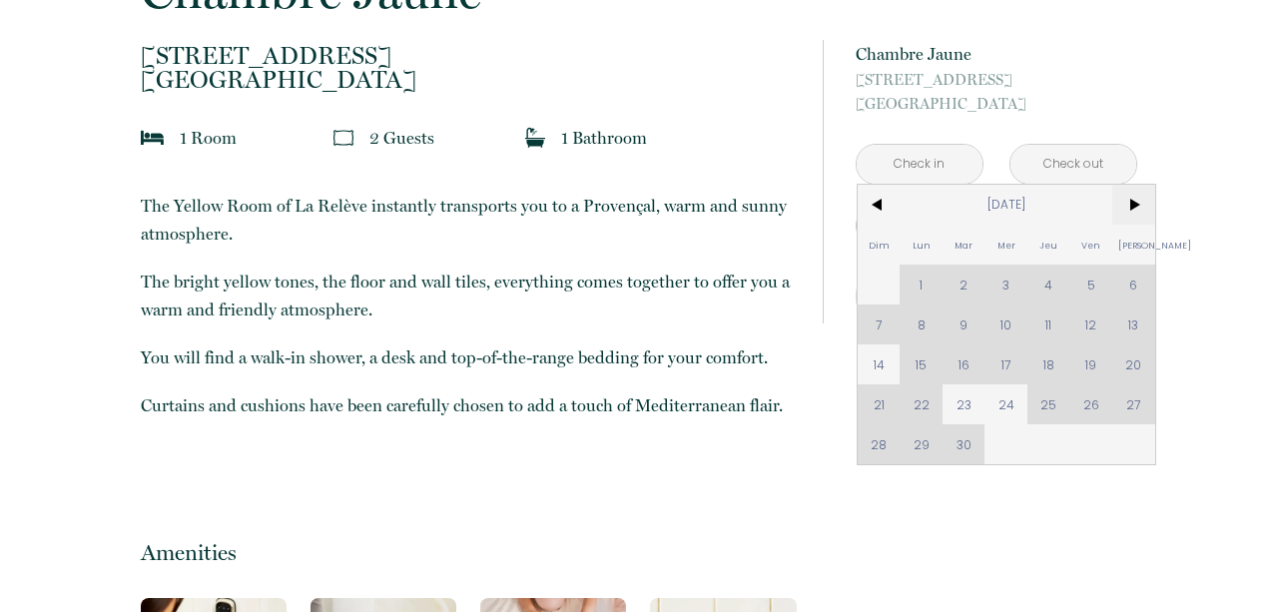
click at [1145, 203] on span ">" at bounding box center [1133, 205] width 43 height 40
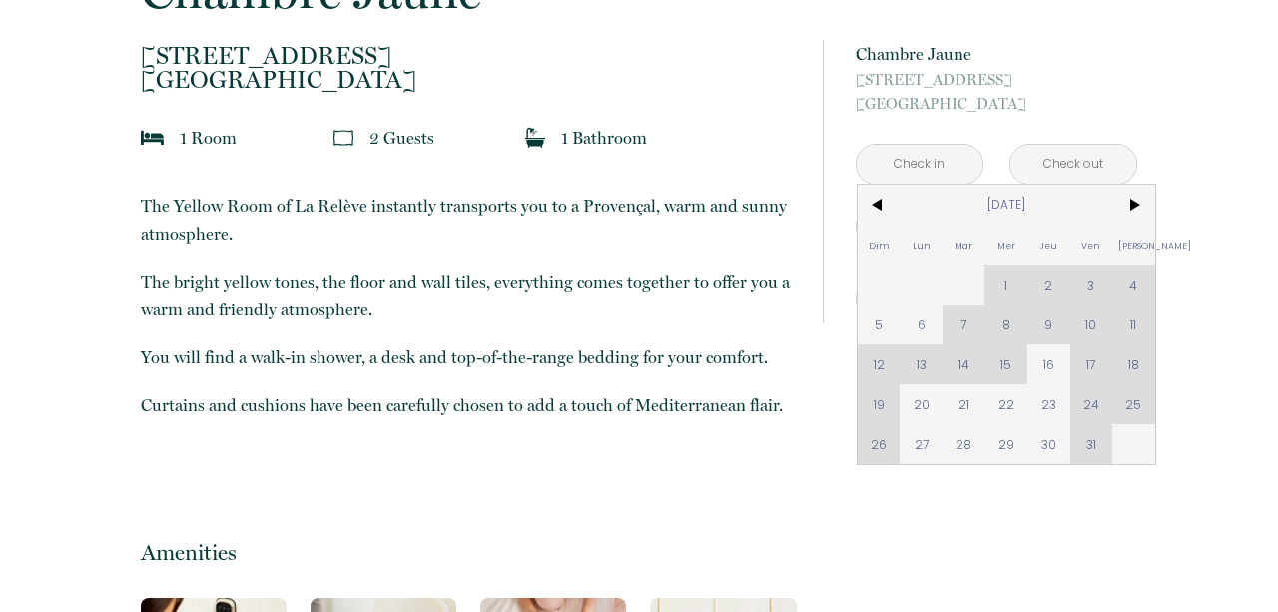
click at [649, 313] on p "The bright yellow tones, the floor and wall tiles, everything comes together to…" at bounding box center [468, 296] width 655 height 56
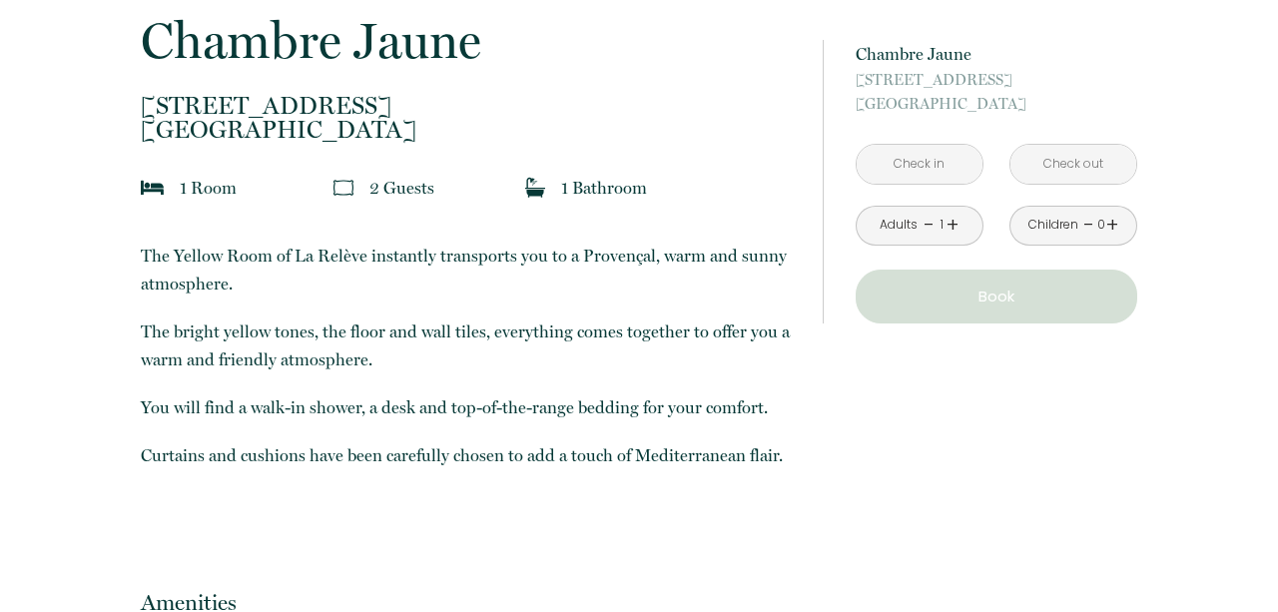
scroll to position [427, 0]
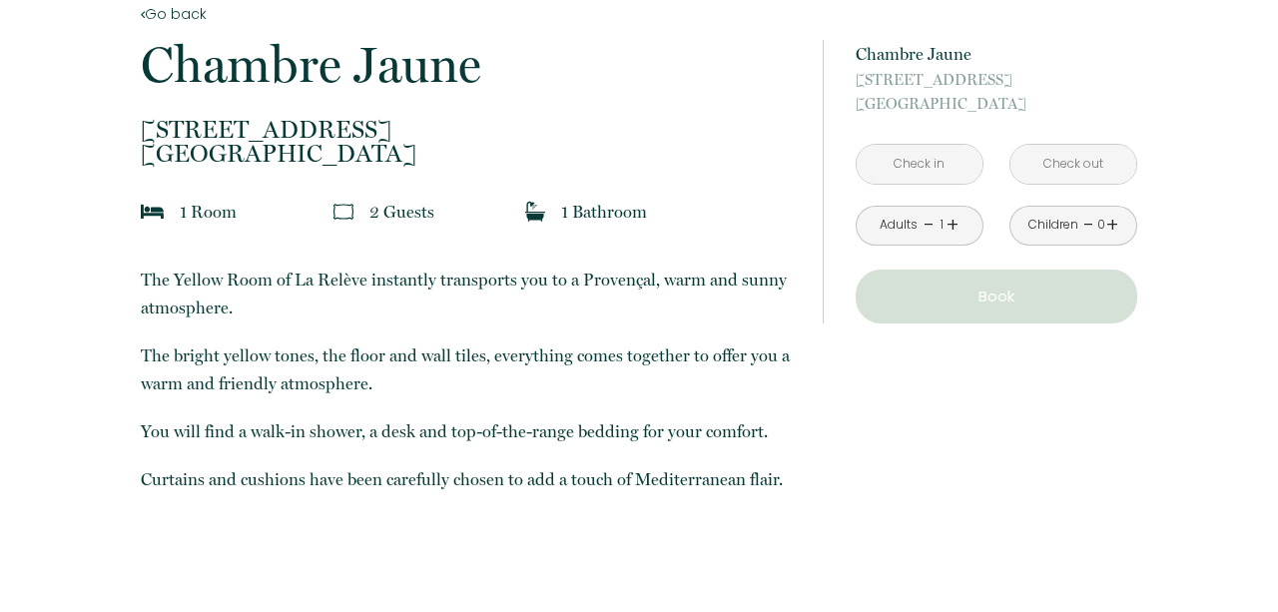
click at [933, 172] on input "text" at bounding box center [920, 164] width 126 height 39
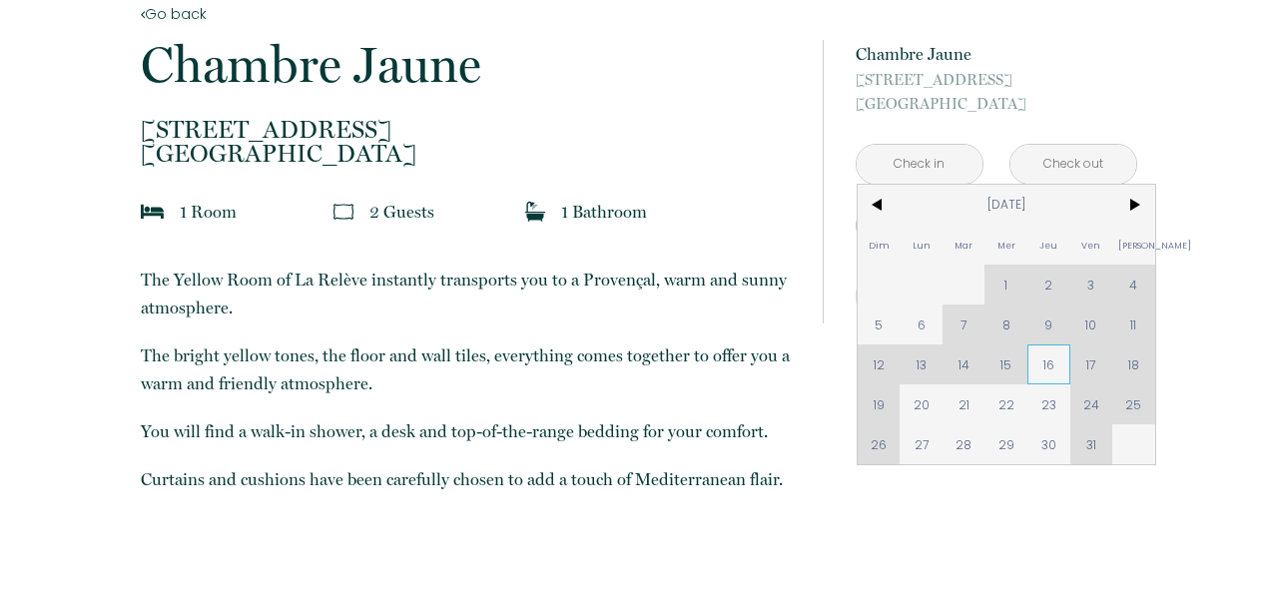
click at [1052, 378] on span "16" at bounding box center [1048, 364] width 43 height 40
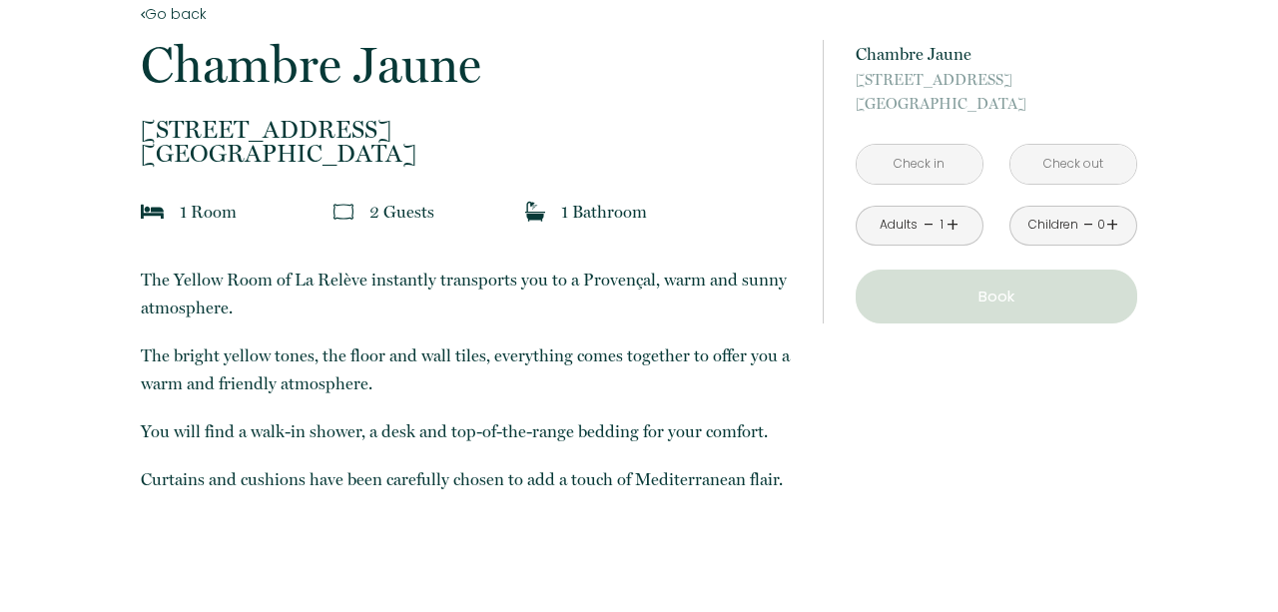
type input "Jeu 16 Oct 2025"
type input "Ven 17 Oct 2025"
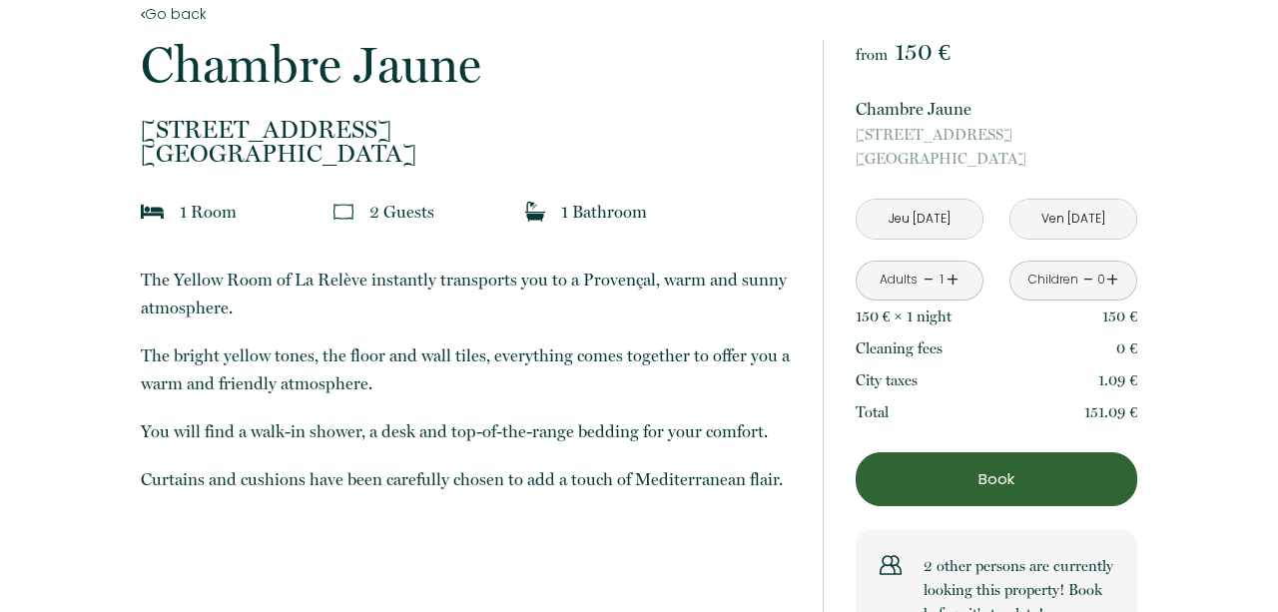
scroll to position [465, 0]
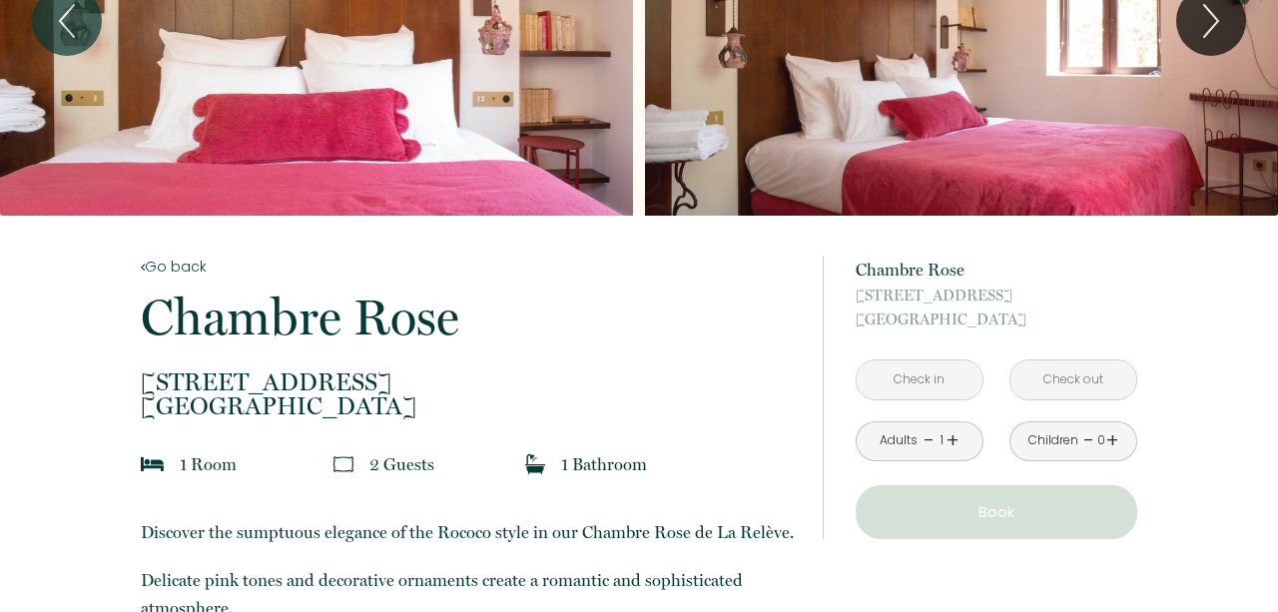
scroll to position [240, 0]
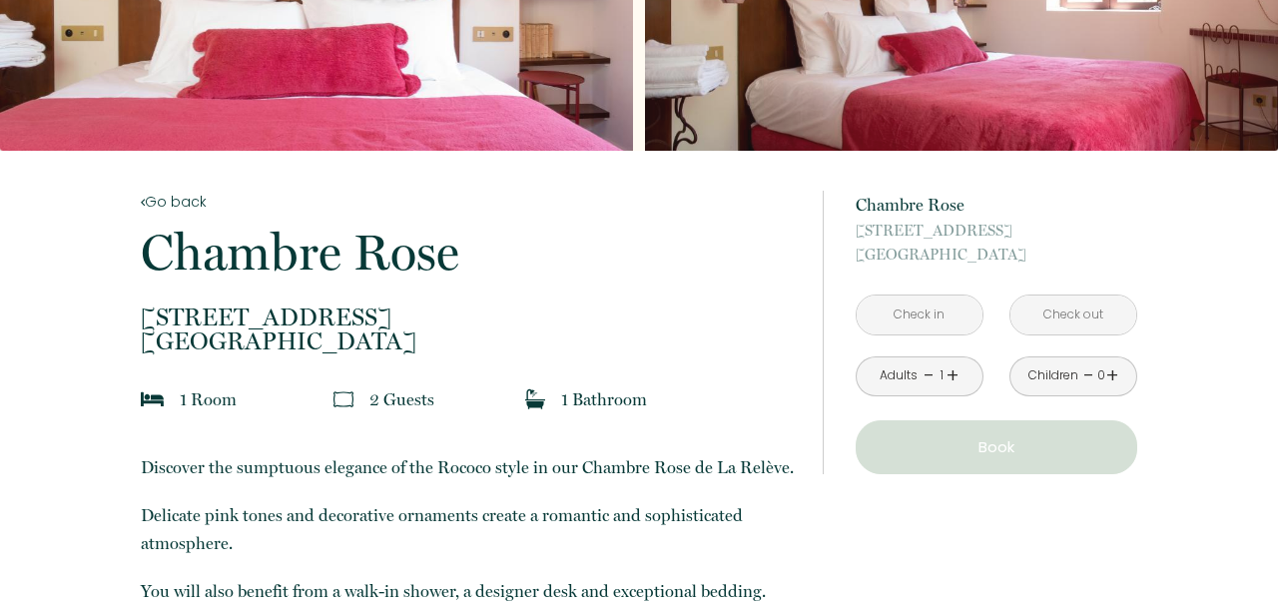
click at [914, 317] on input "text" at bounding box center [920, 315] width 126 height 39
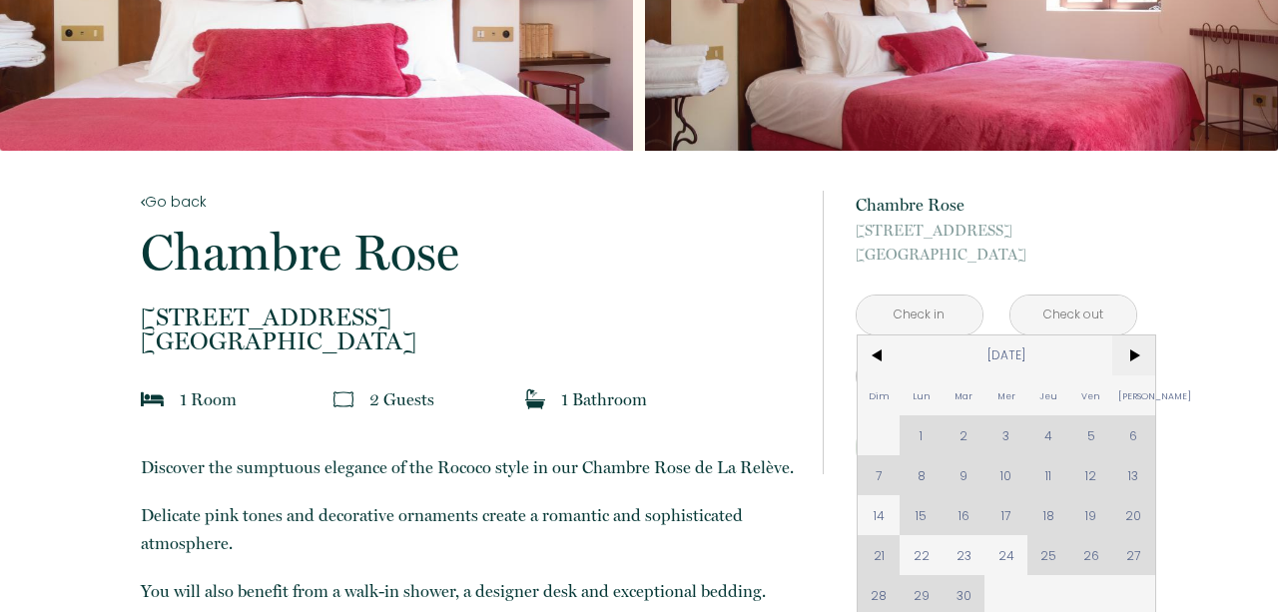
click at [1137, 354] on span ">" at bounding box center [1133, 355] width 43 height 40
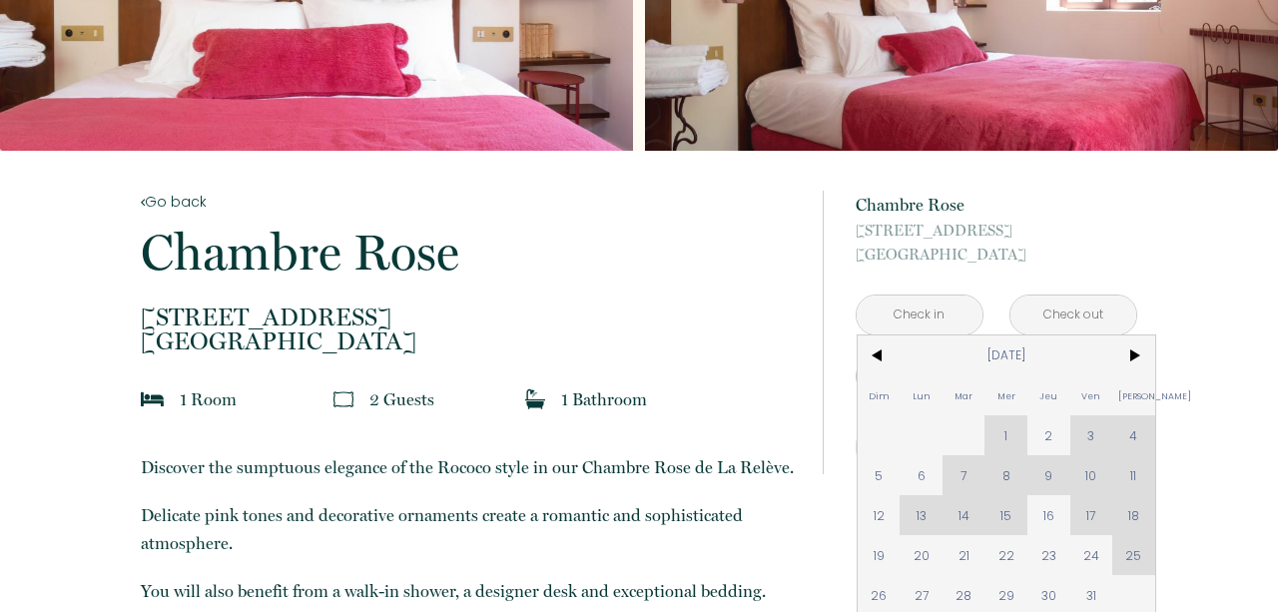
click at [1005, 440] on div "Dim Lun Mar Mer Jeu Ven Sam 1 2 3 4 5 6 7 8 9 10 11 12 13 14 15 16 17 18 19 20 …" at bounding box center [1007, 475] width 298 height 280
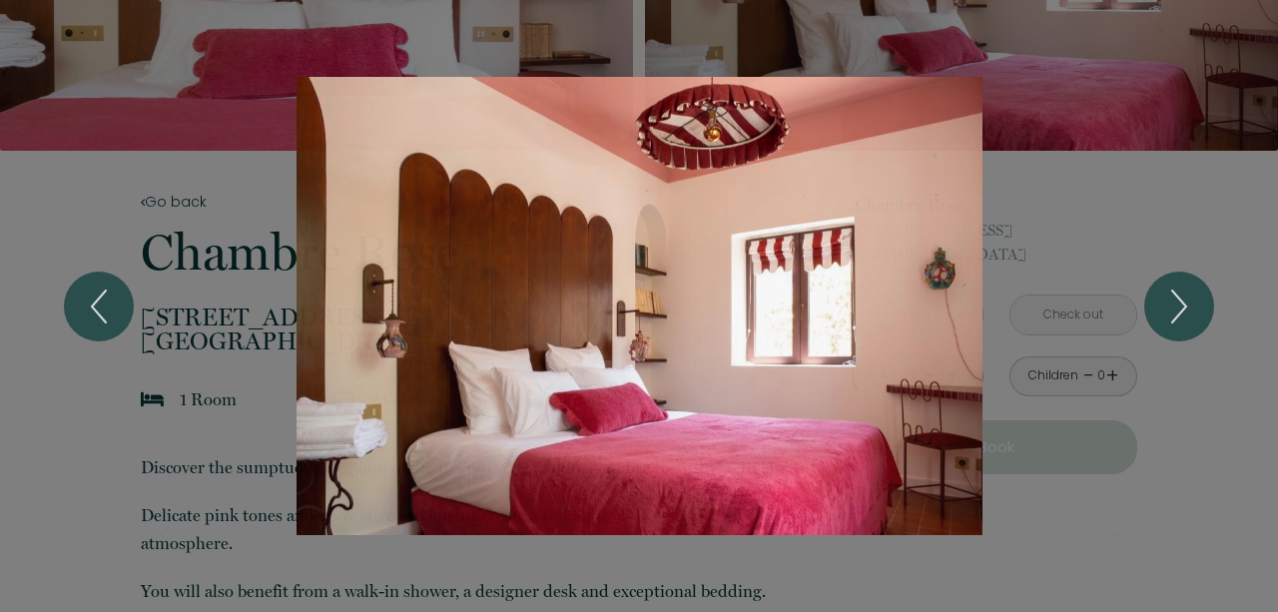
click at [1175, 153] on div "1 2 3 4" at bounding box center [639, 306] width 1278 height 612
